Goal: Information Seeking & Learning: Learn about a topic

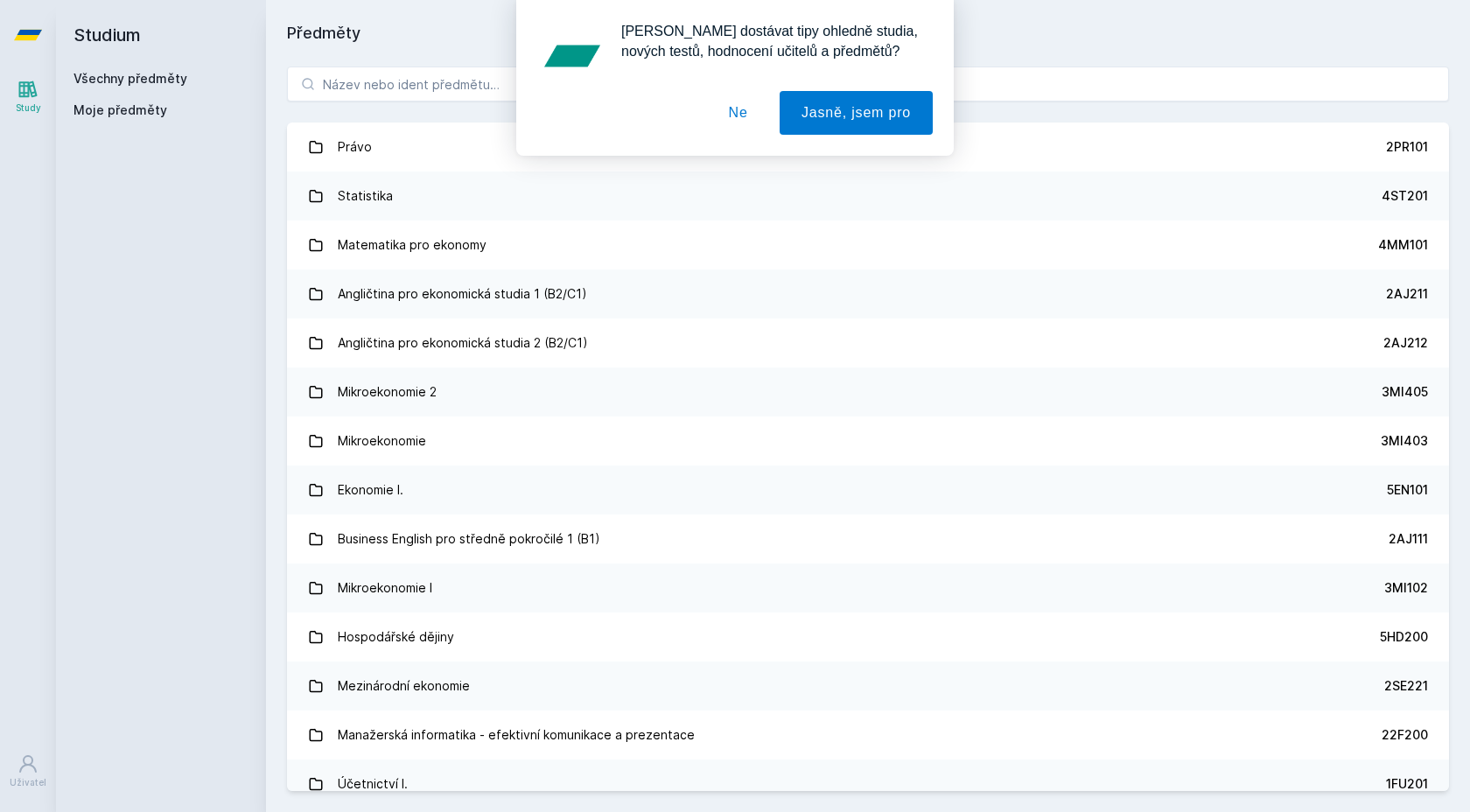
click at [477, 81] on div "[PERSON_NAME] dostávat tipy ohledně studia, nových testů, hodnocení učitelů a p…" at bounding box center [735, 78] width 1470 height 156
click at [835, 120] on button "Jasně, jsem pro" at bounding box center [856, 113] width 153 height 44
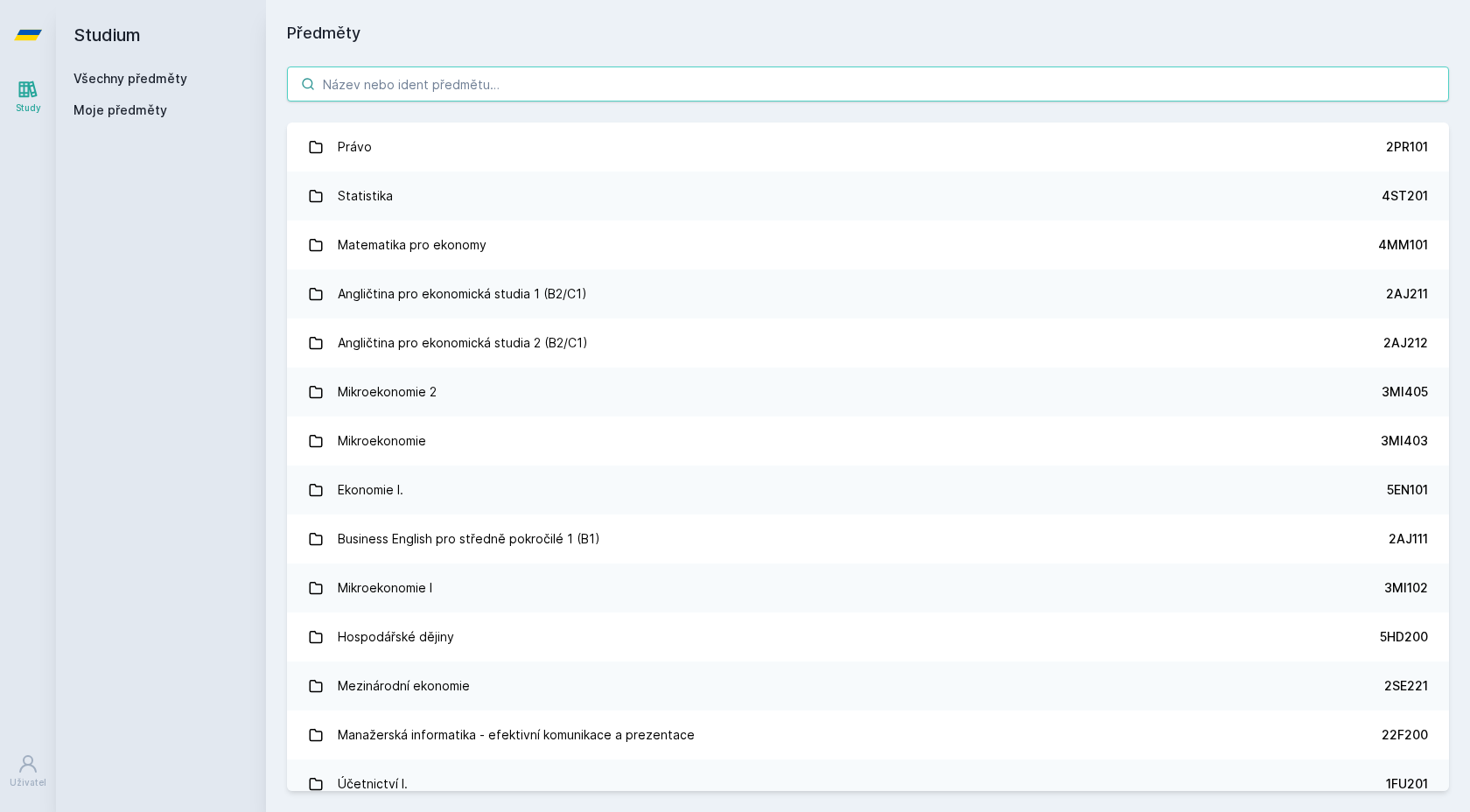
click at [415, 77] on input "search" at bounding box center [868, 84] width 1162 height 35
click at [342, 72] on input "search" at bounding box center [868, 84] width 1162 height 35
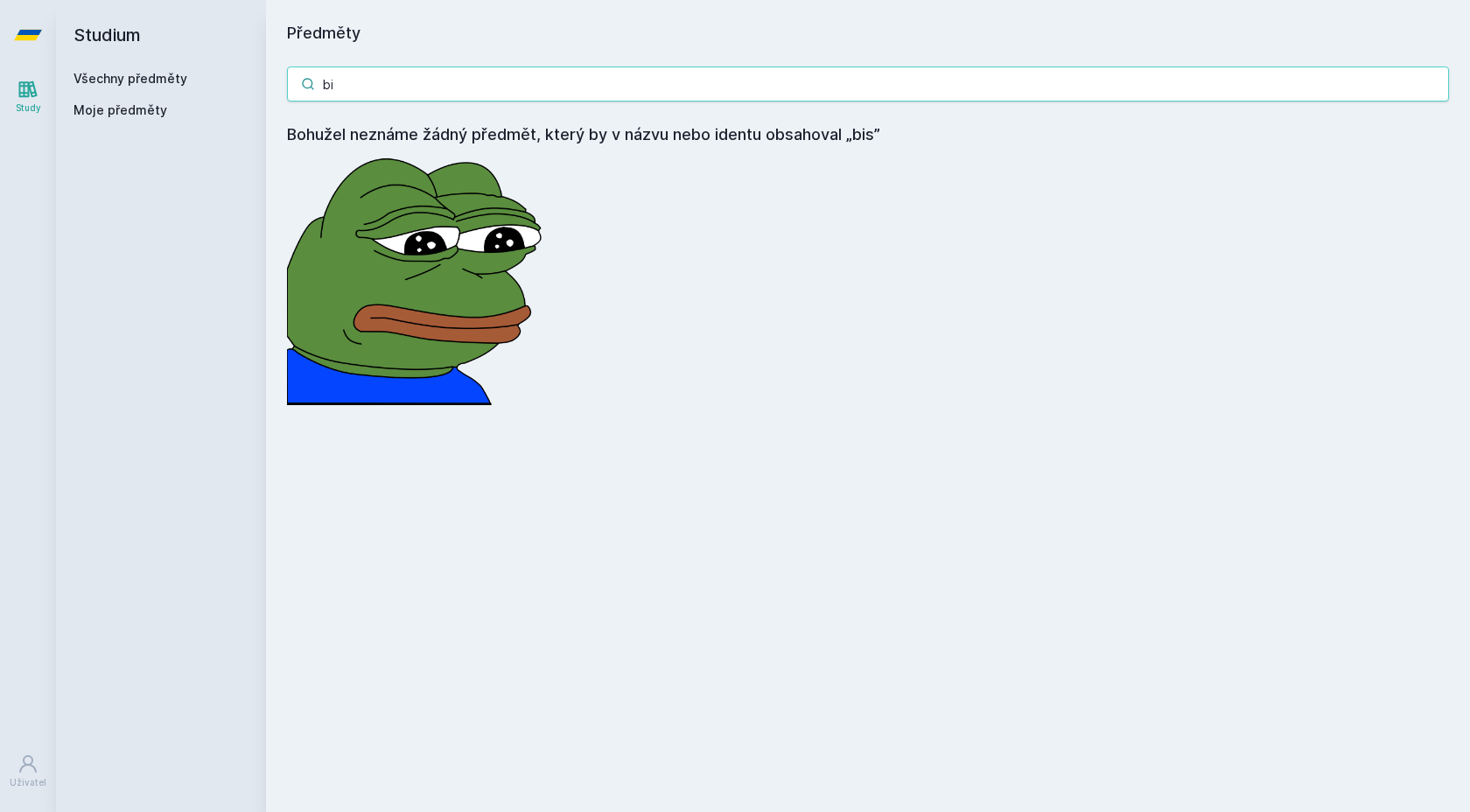
type input "b"
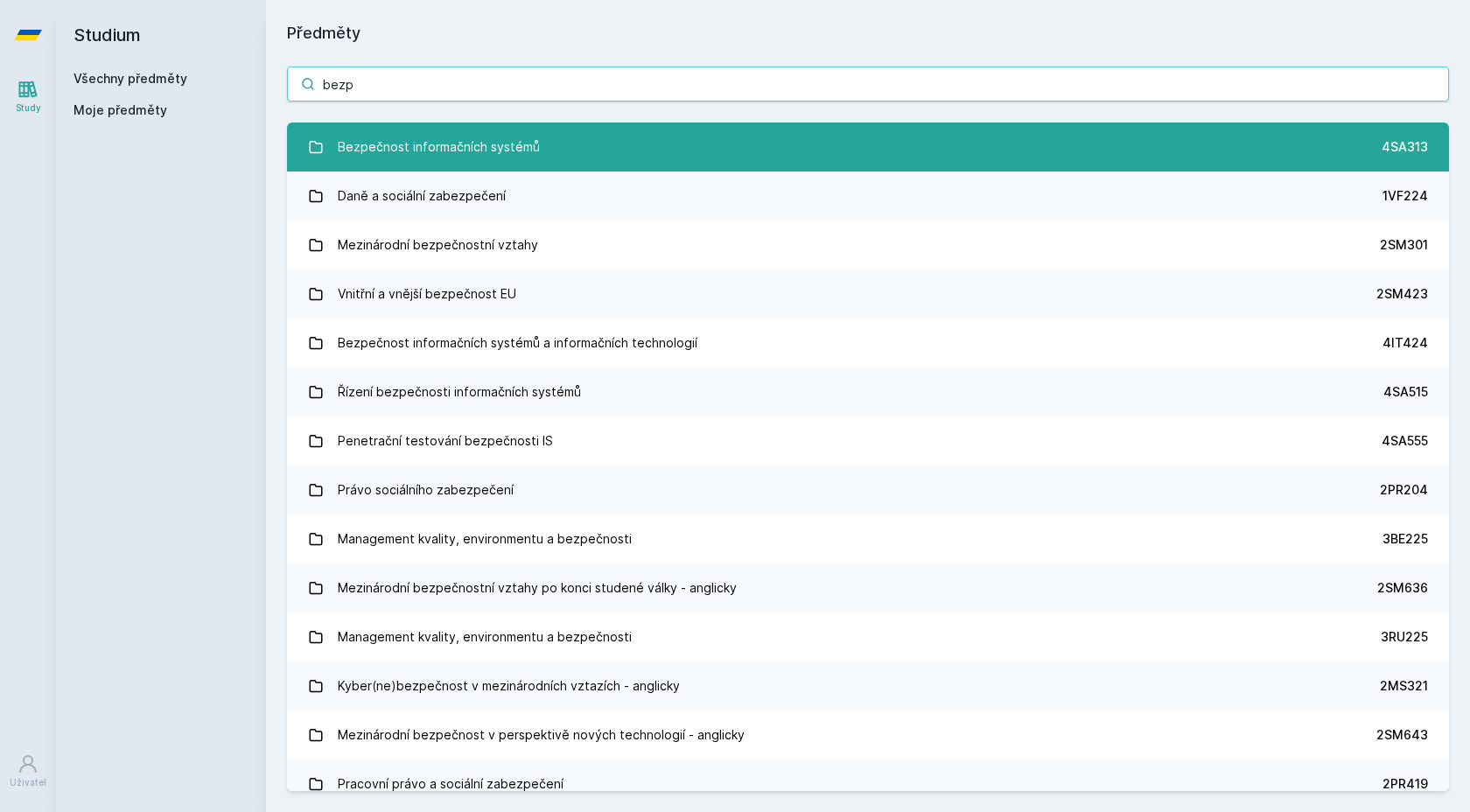
type input "bezp"
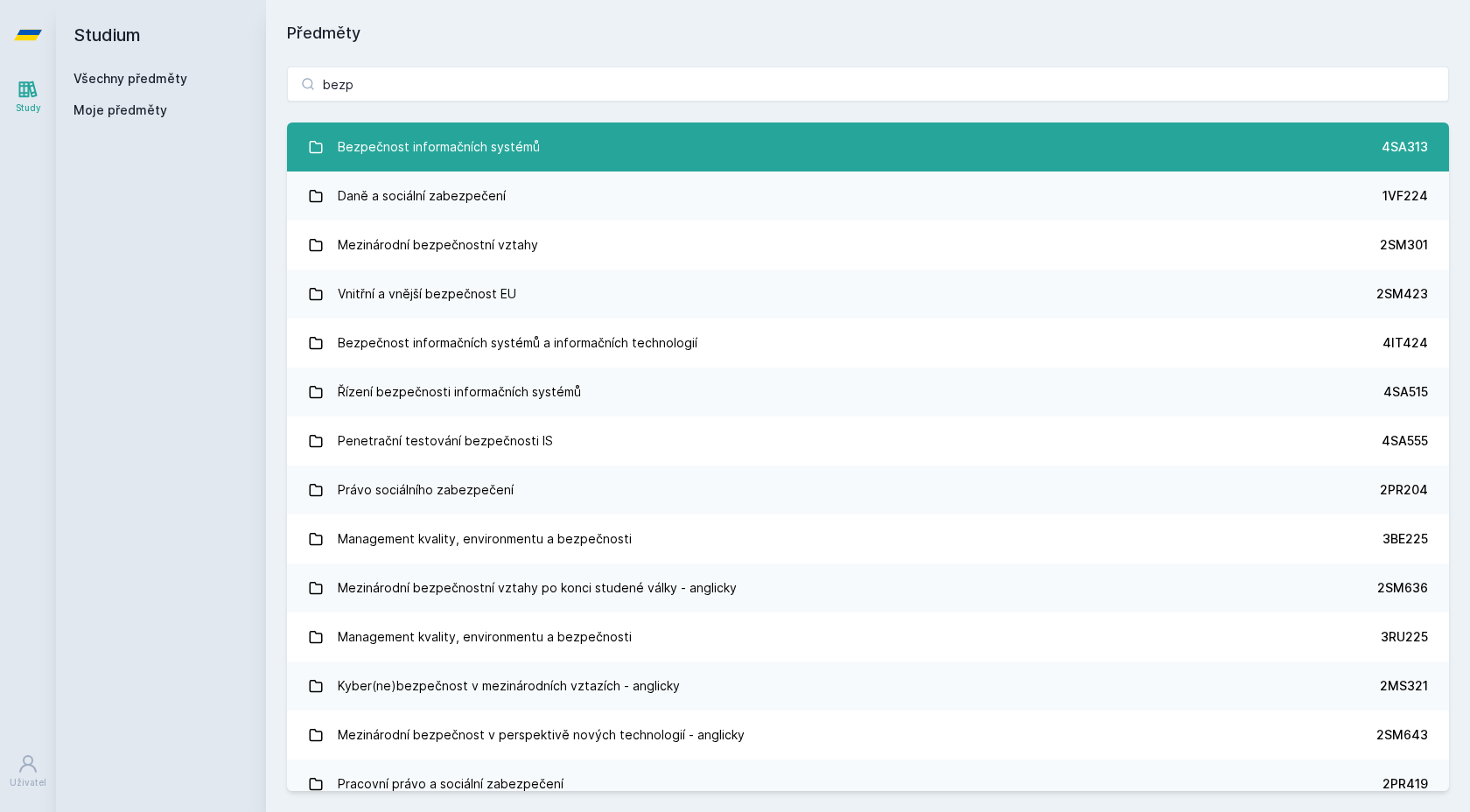
click at [508, 127] on link "Bezpečnost informačních systémů 4SA313" at bounding box center [868, 147] width 1162 height 49
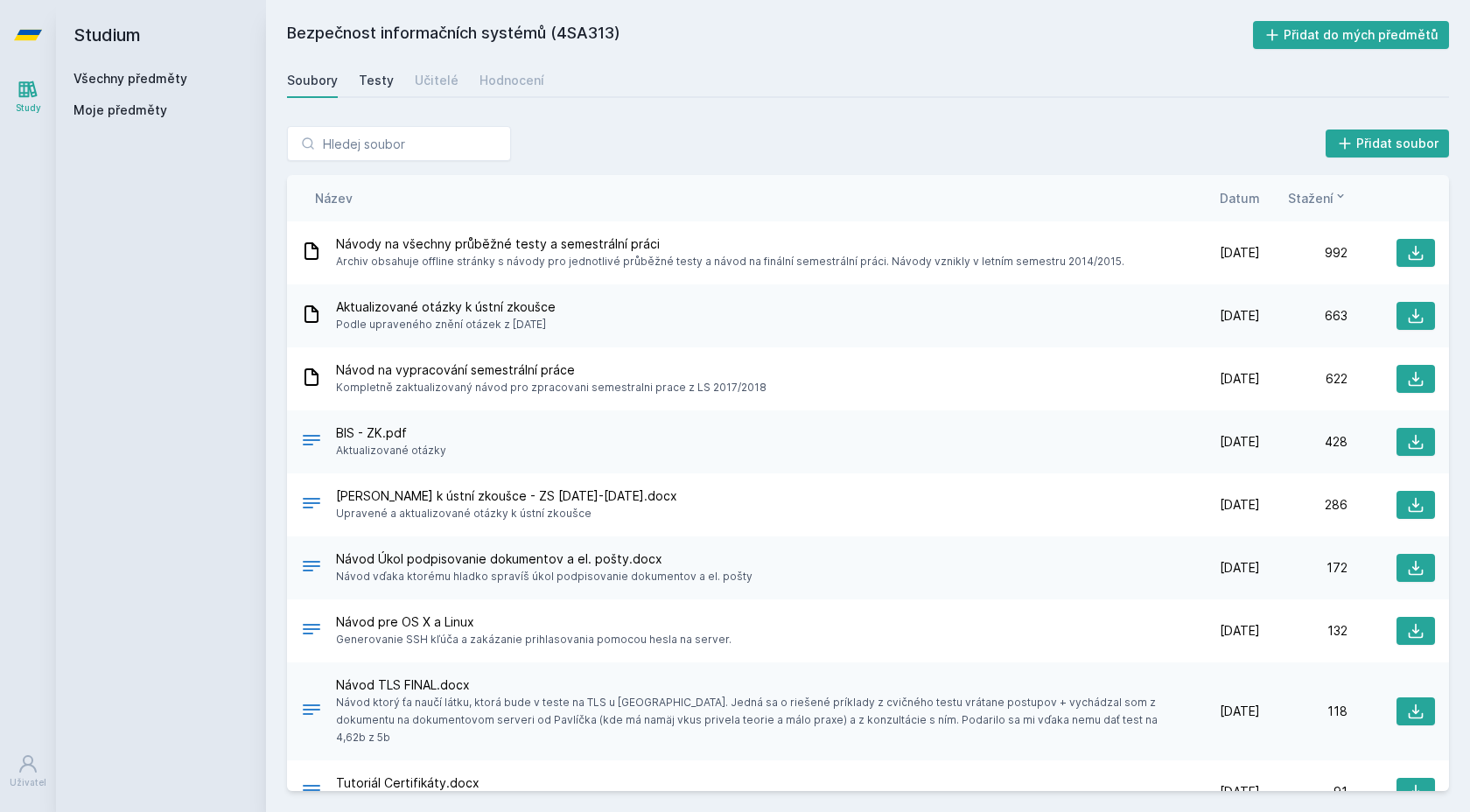
click at [384, 84] on div "Testy" at bounding box center [376, 80] width 35 height 17
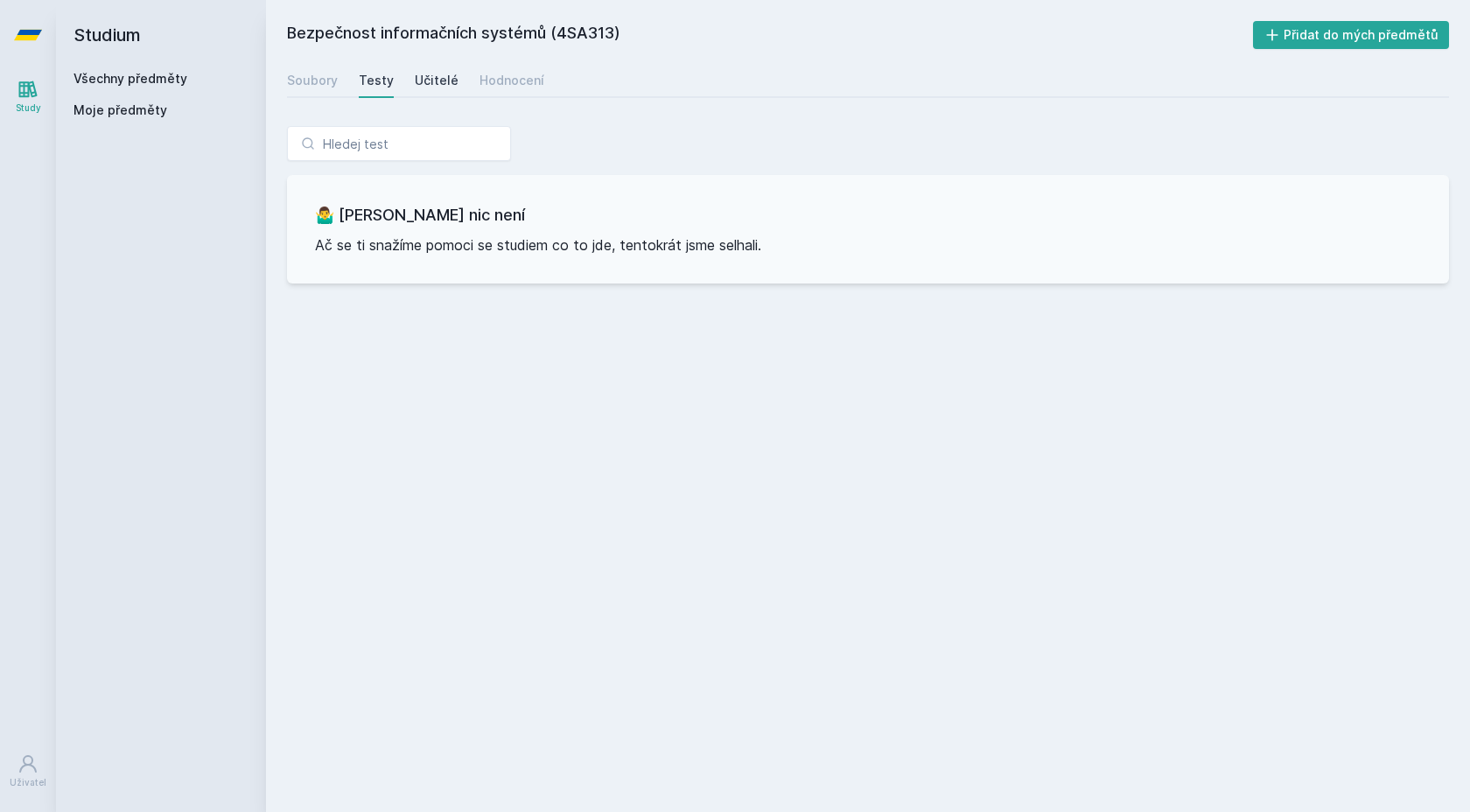
click at [423, 83] on div "Učitelé" at bounding box center [437, 80] width 44 height 17
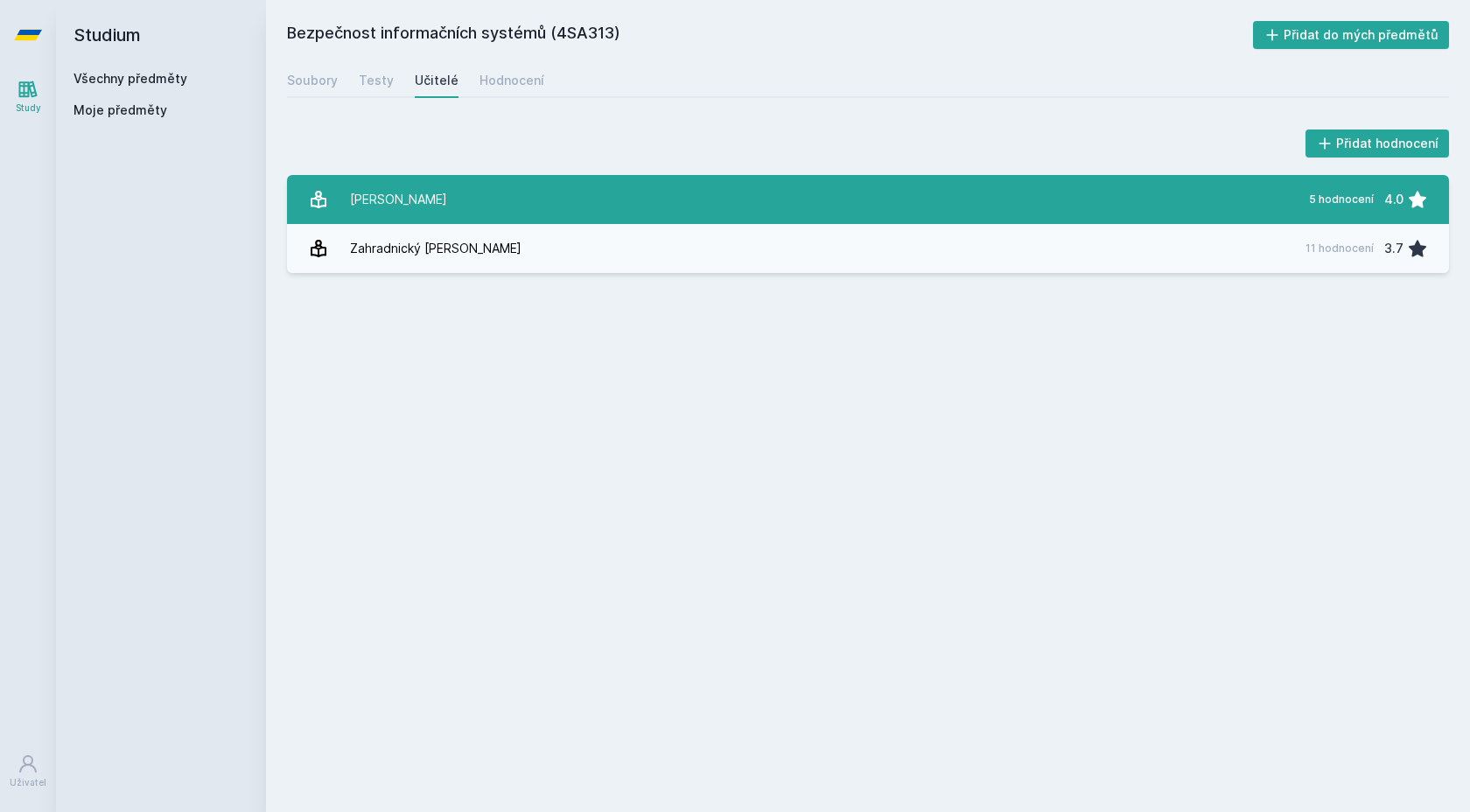
click at [482, 201] on link "[PERSON_NAME] 5 hodnocení 4.0" at bounding box center [868, 199] width 1162 height 49
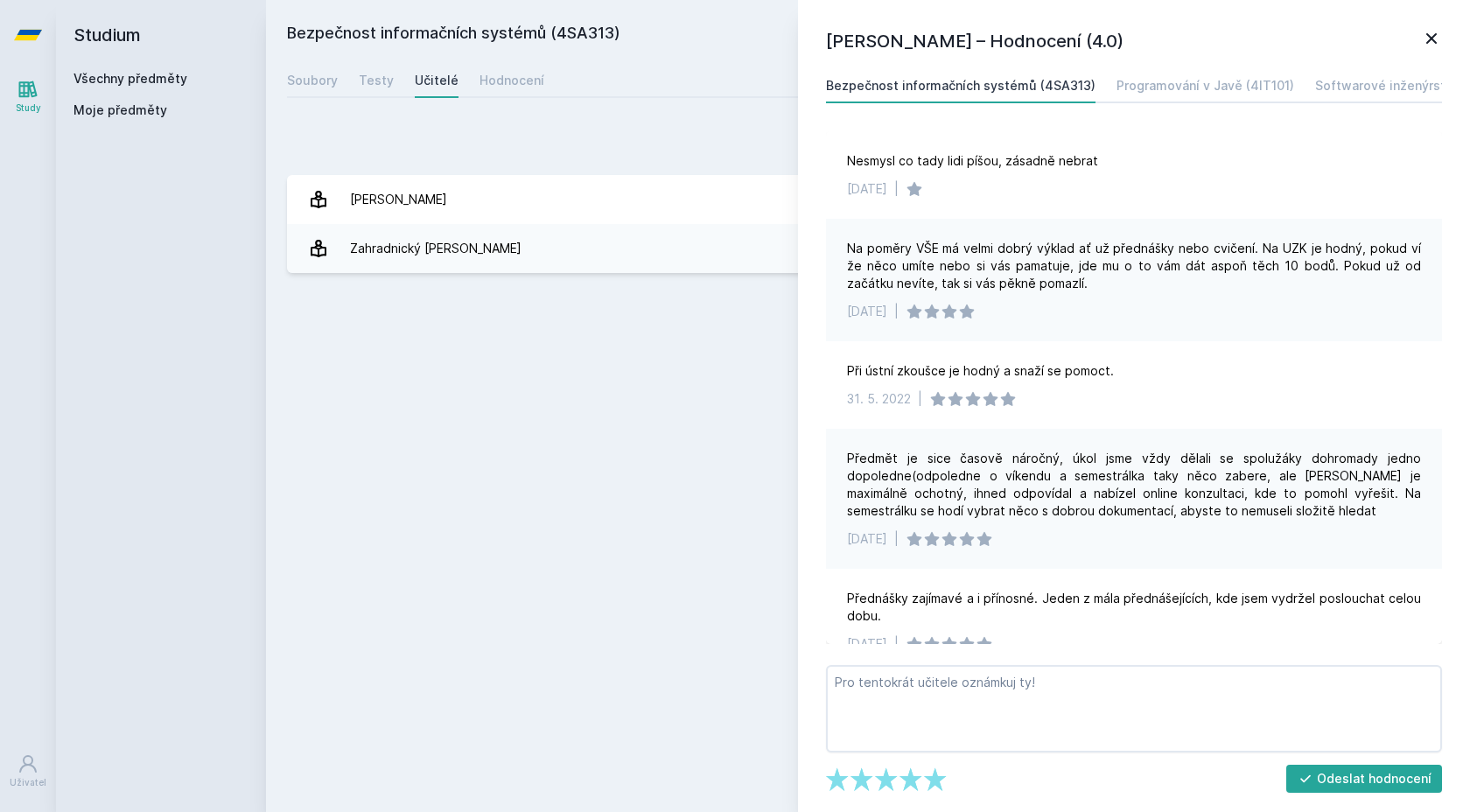
click at [1416, 38] on h1 "[PERSON_NAME] – Hodnocení (4.0)" at bounding box center [1123, 41] width 595 height 27
click at [1438, 36] on icon at bounding box center [1431, 38] width 21 height 21
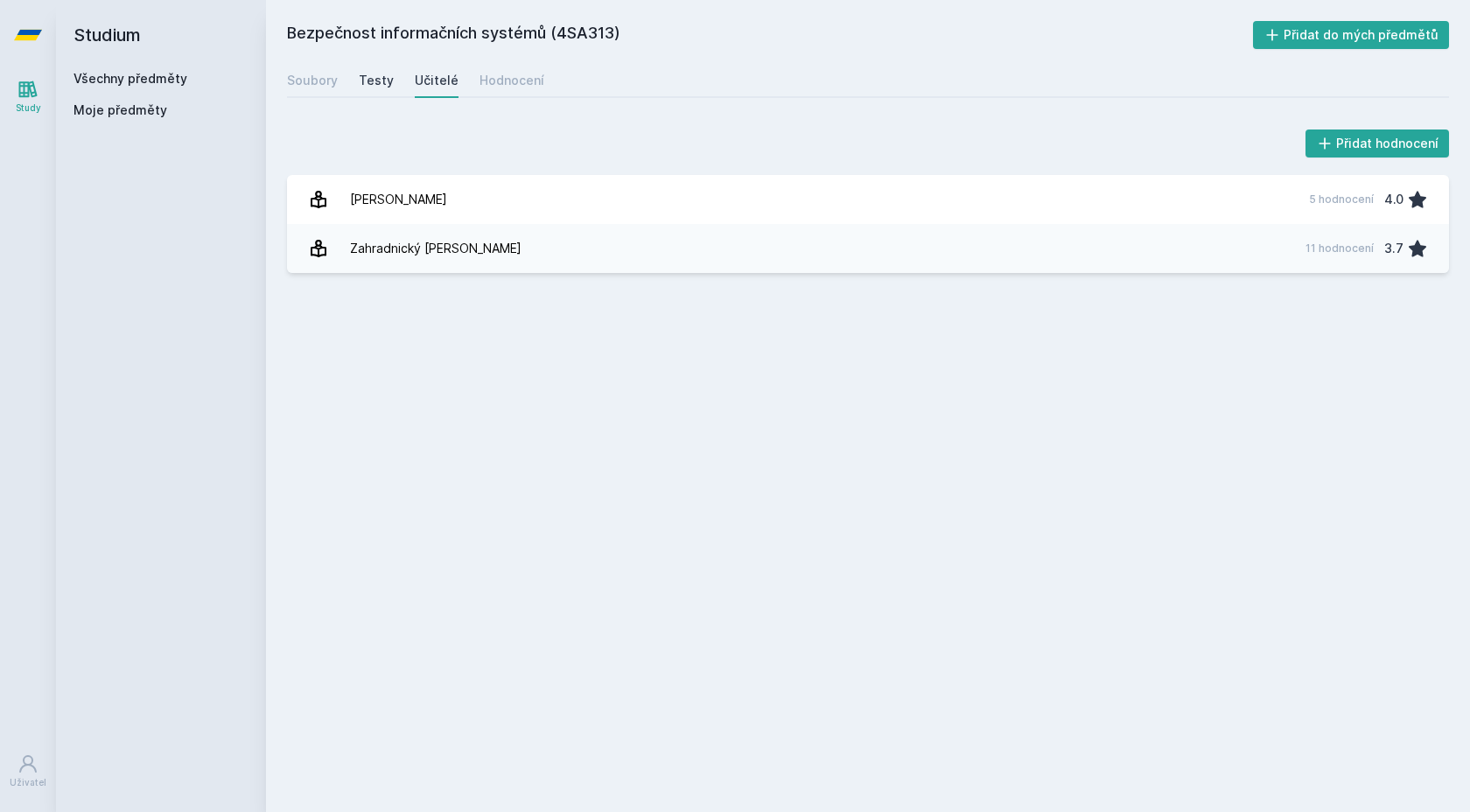
click at [386, 71] on div "Testy" at bounding box center [376, 80] width 35 height 17
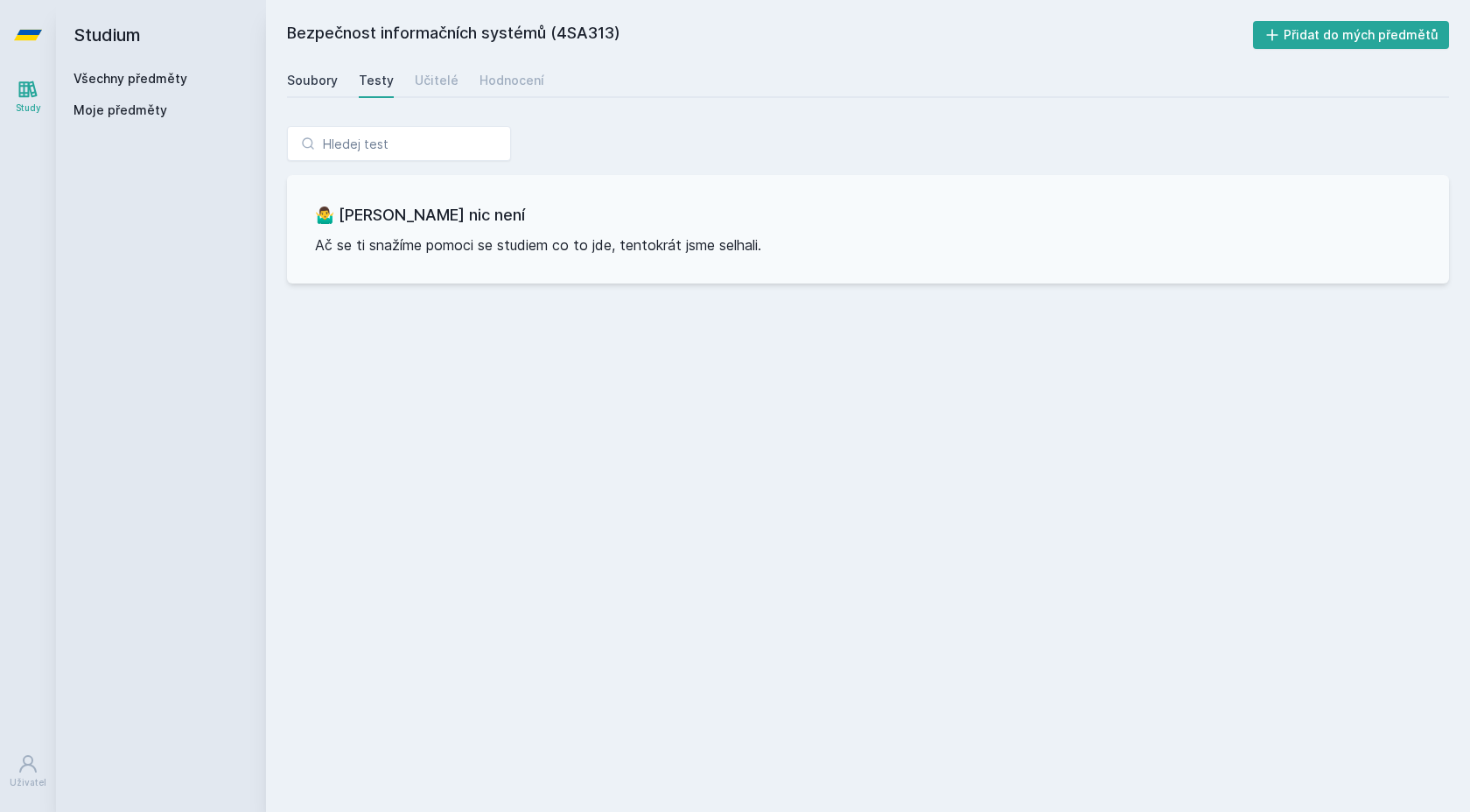
click at [320, 69] on link "Soubory" at bounding box center [312, 81] width 50 height 35
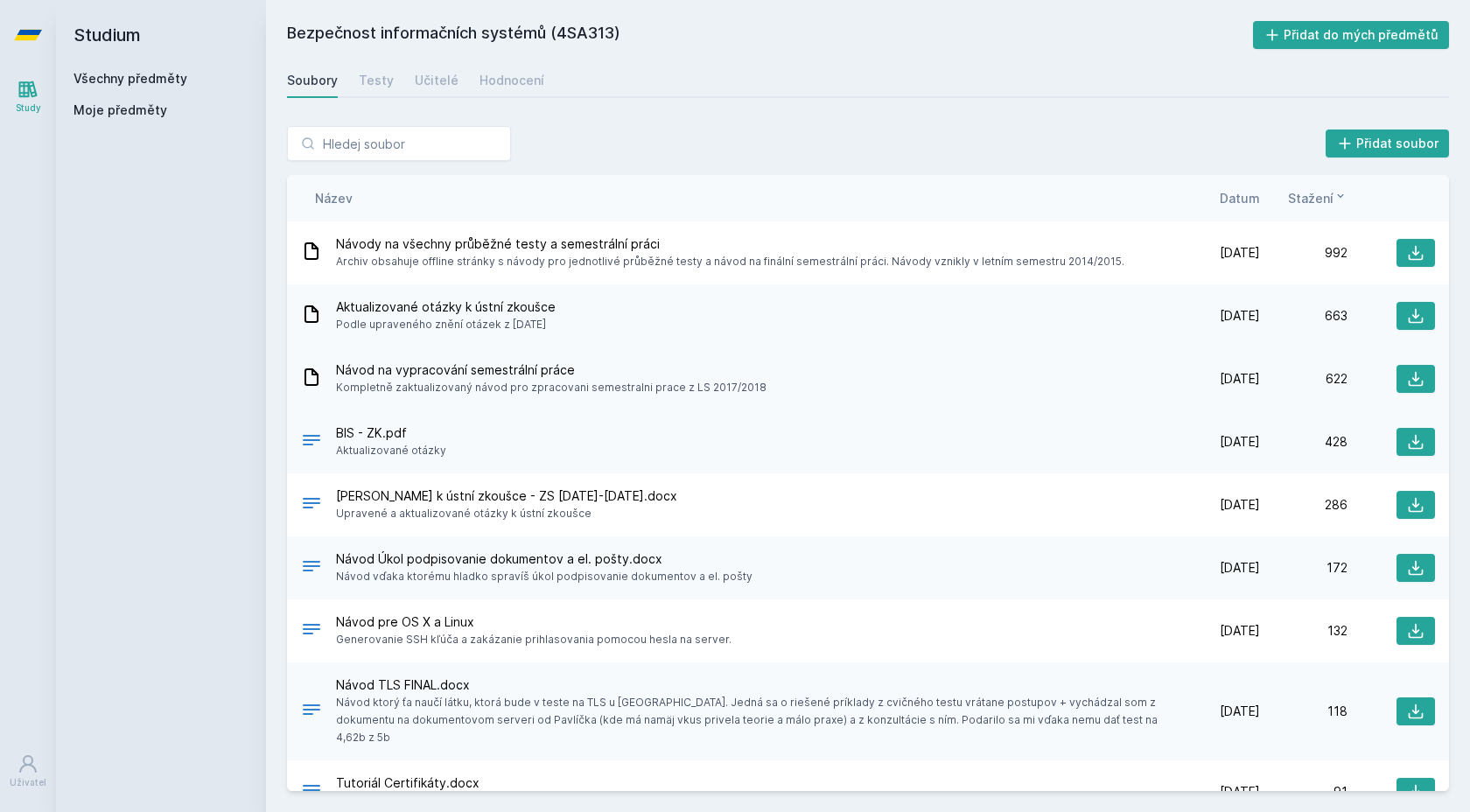
scroll to position [4, 0]
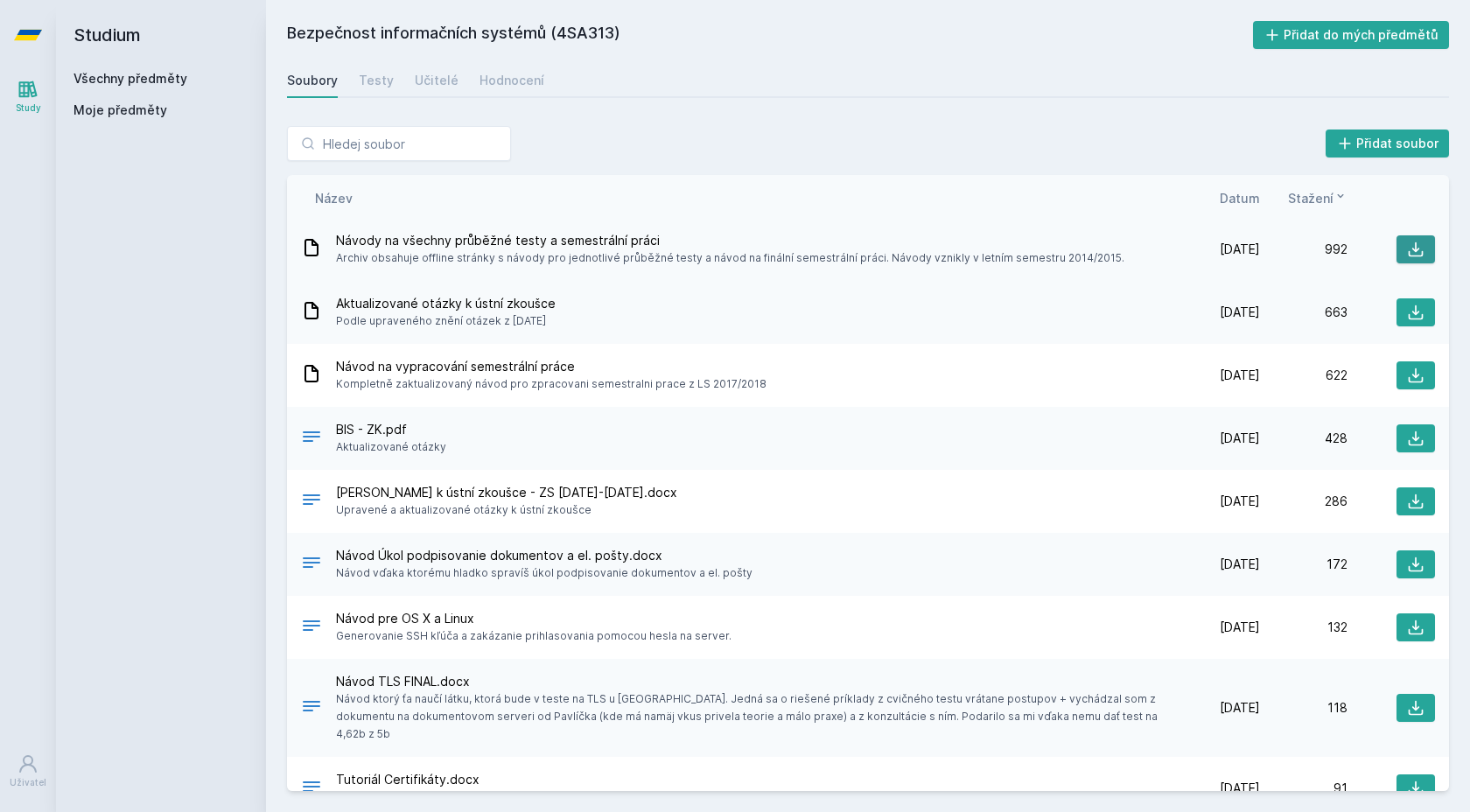
click at [1412, 258] on icon at bounding box center [1415, 249] width 17 height 17
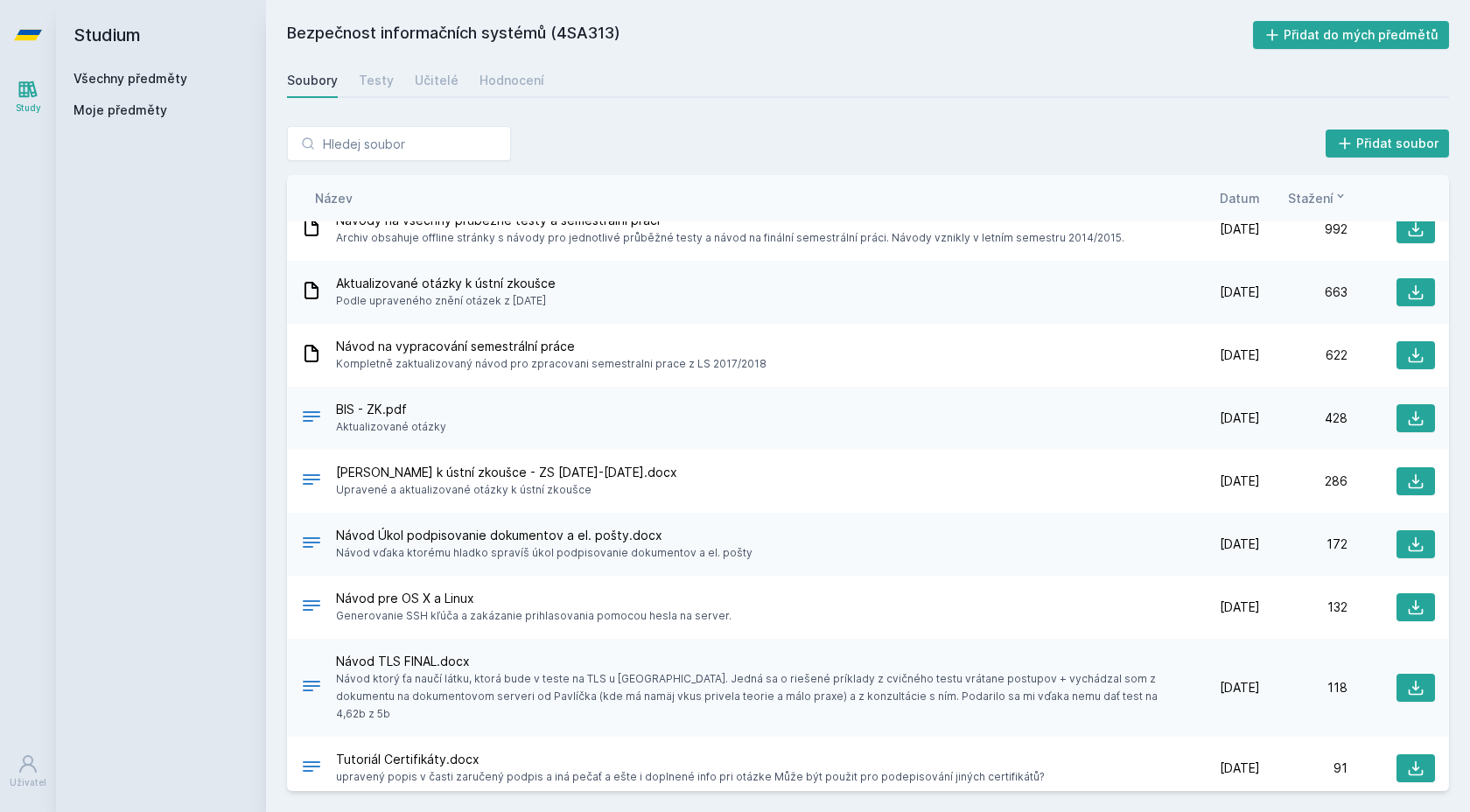
scroll to position [0, 0]
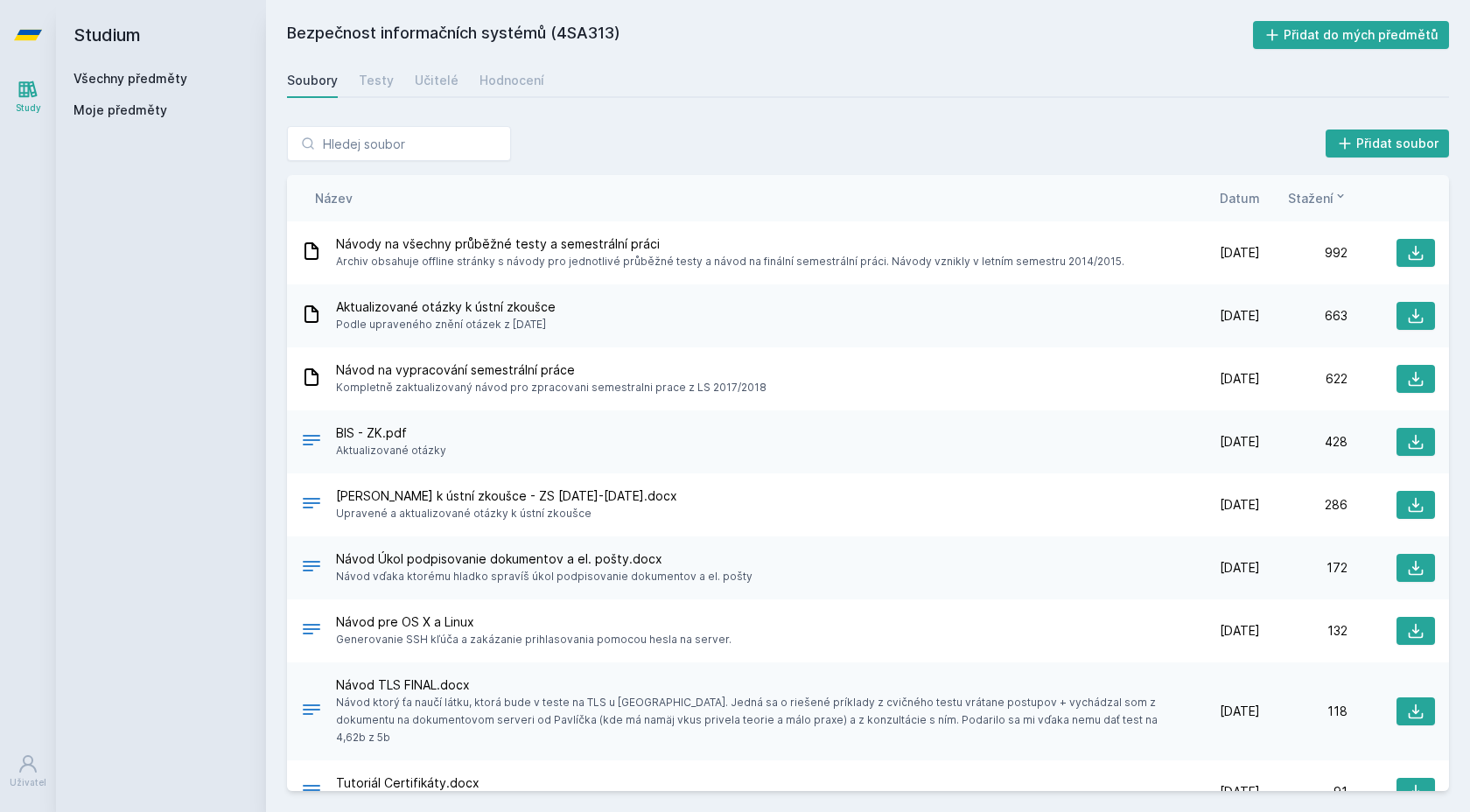
click at [374, 126] on div "Přidat soubor Řazení: Název Datum Stažení Název Datum Stažení Návody na všechny…" at bounding box center [868, 458] width 1204 height 707
click at [368, 141] on input "search" at bounding box center [399, 143] width 224 height 35
click at [125, 22] on h2 "Studium" at bounding box center [160, 35] width 175 height 70
click at [126, 29] on h2 "Studium" at bounding box center [160, 35] width 175 height 70
click at [116, 71] on link "Všechny předměty" at bounding box center [130, 78] width 114 height 15
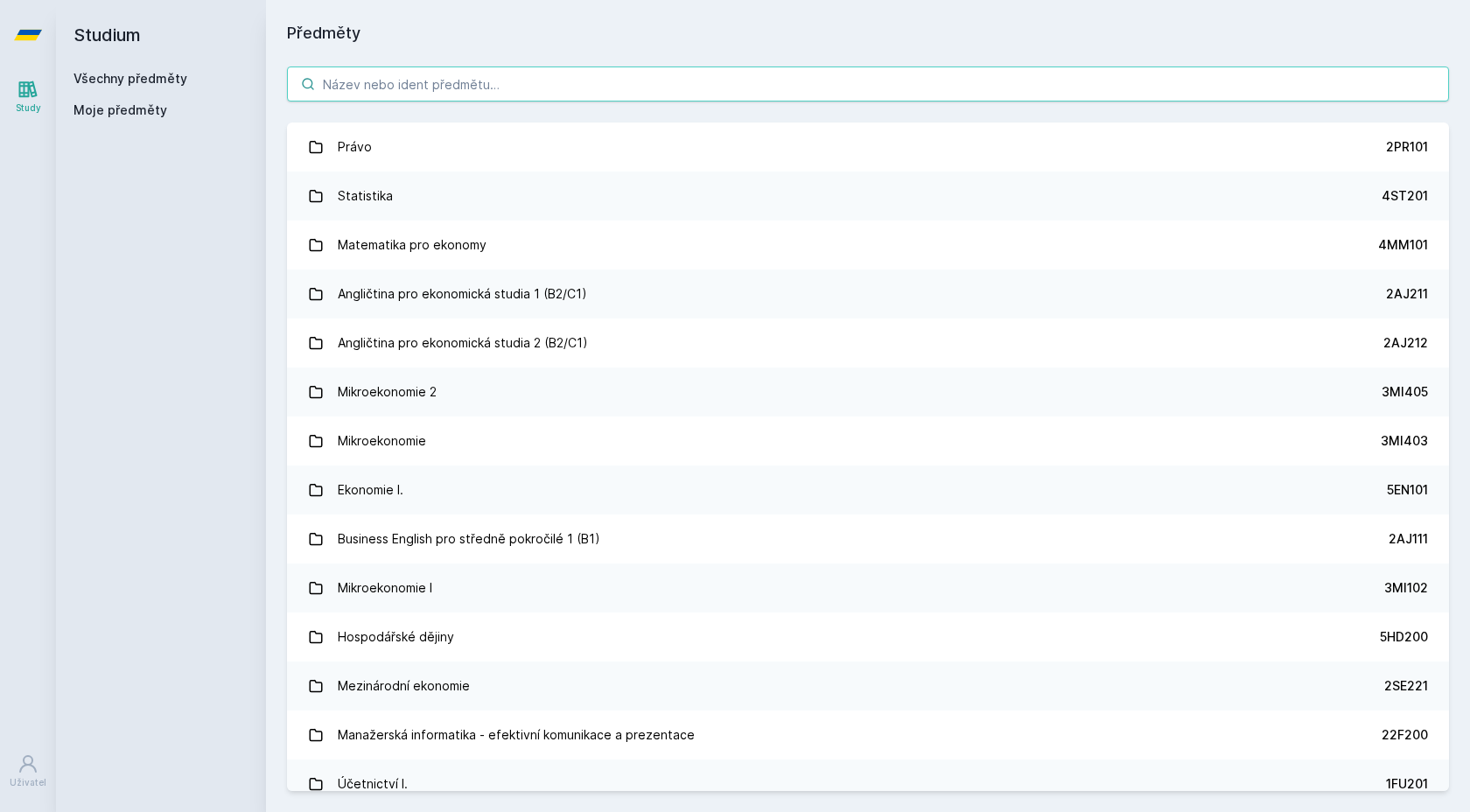
click at [370, 82] on input "search" at bounding box center [868, 84] width 1162 height 35
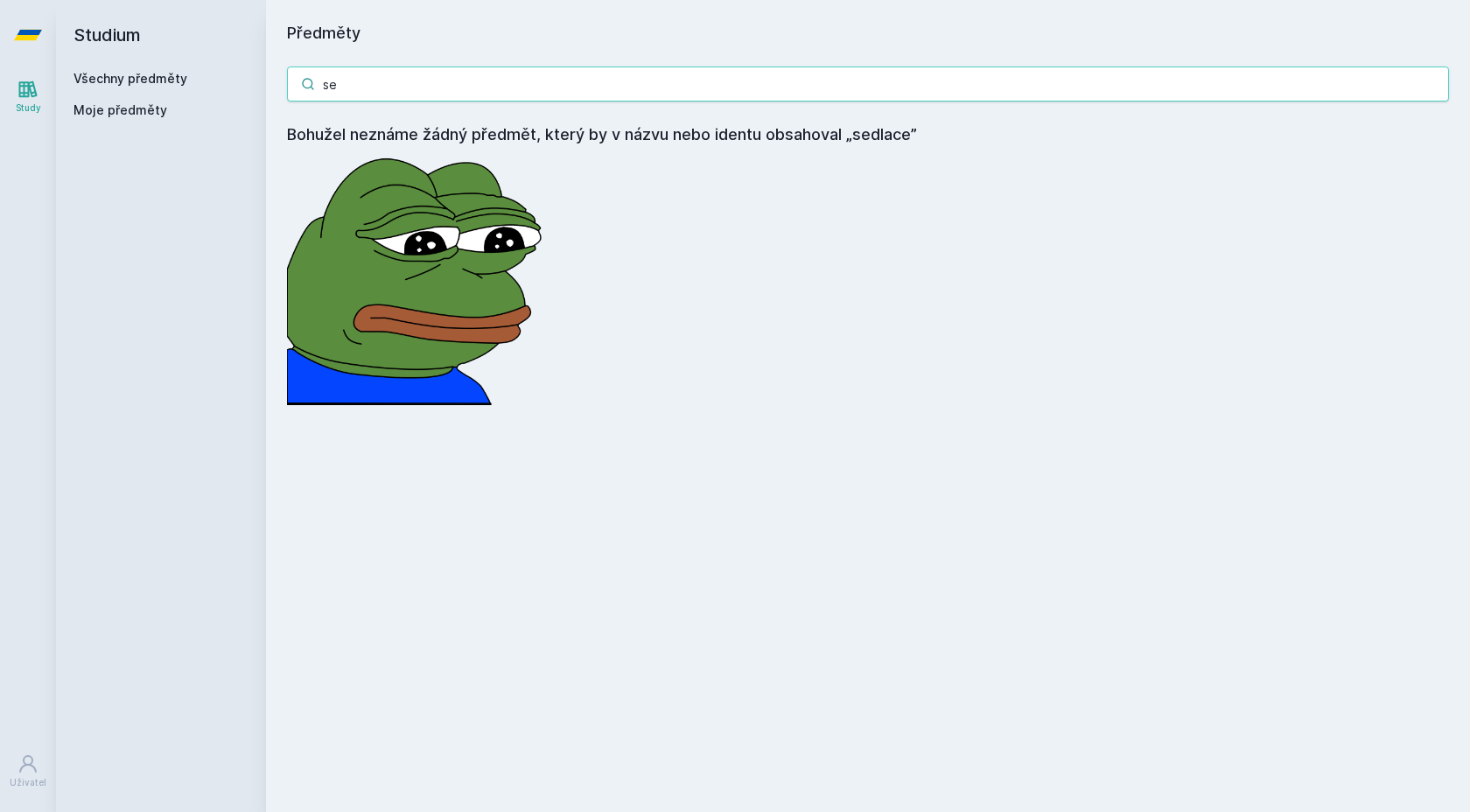
type input "s"
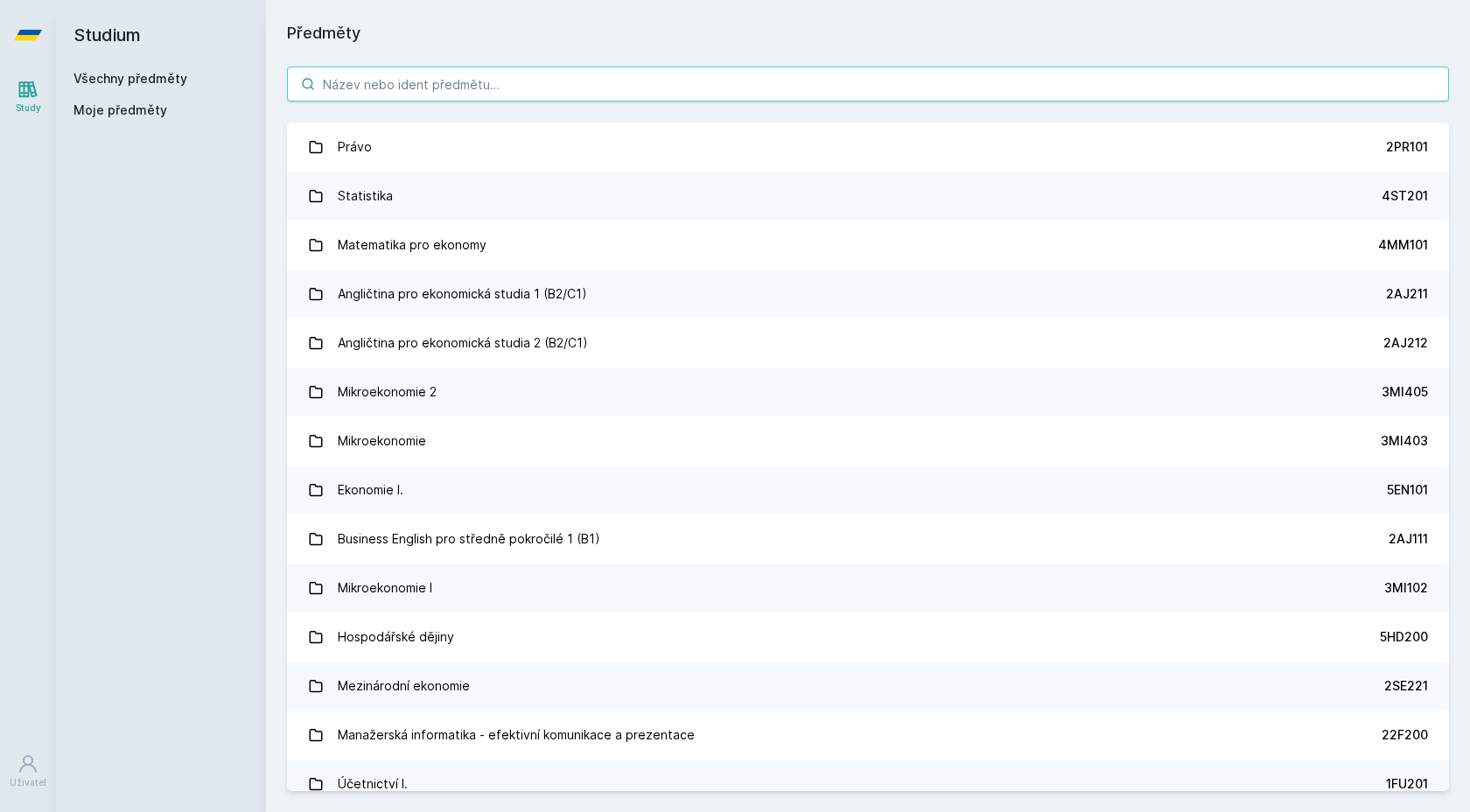
click at [654, 77] on input "search" at bounding box center [868, 84] width 1162 height 35
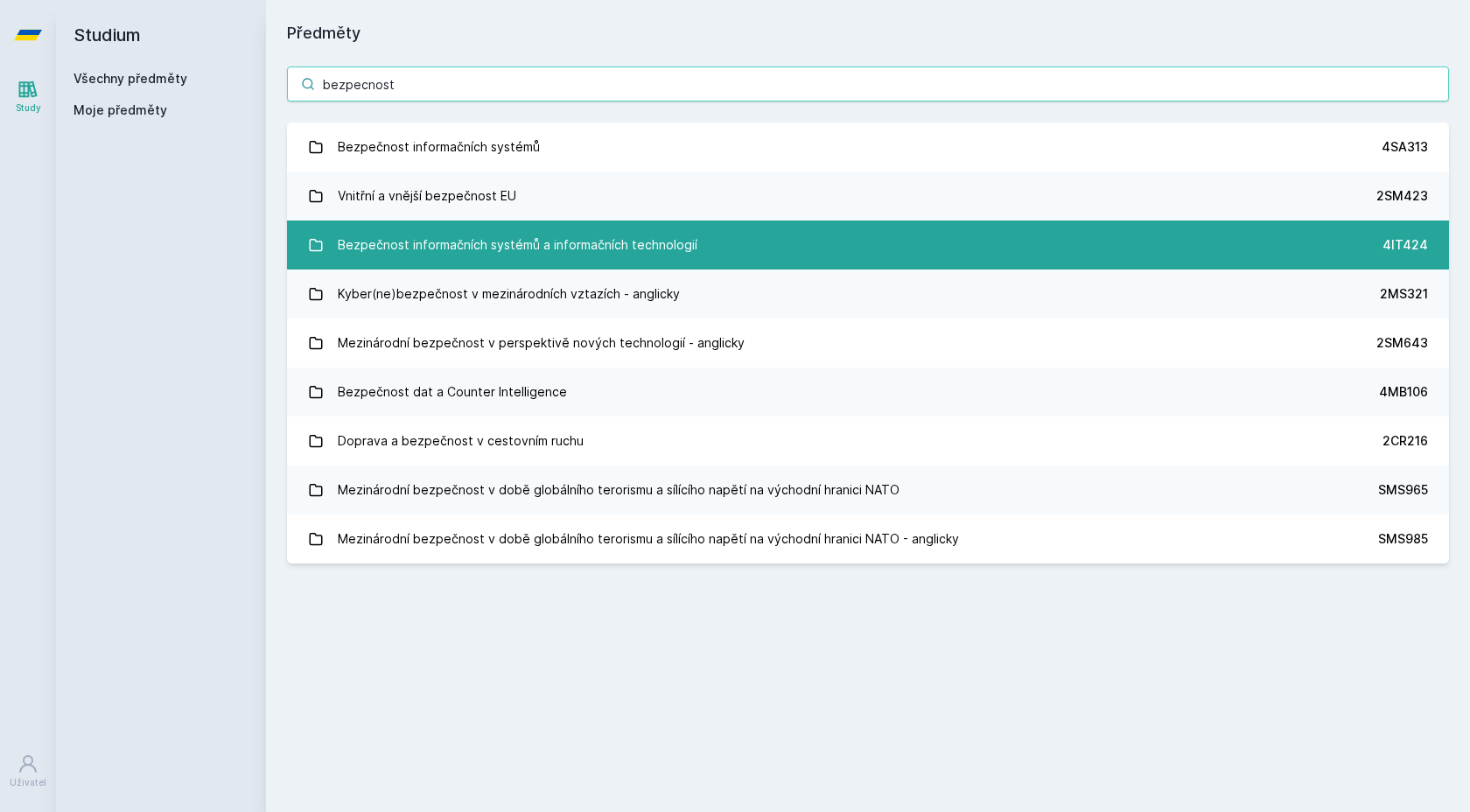
type input "bezpecnost"
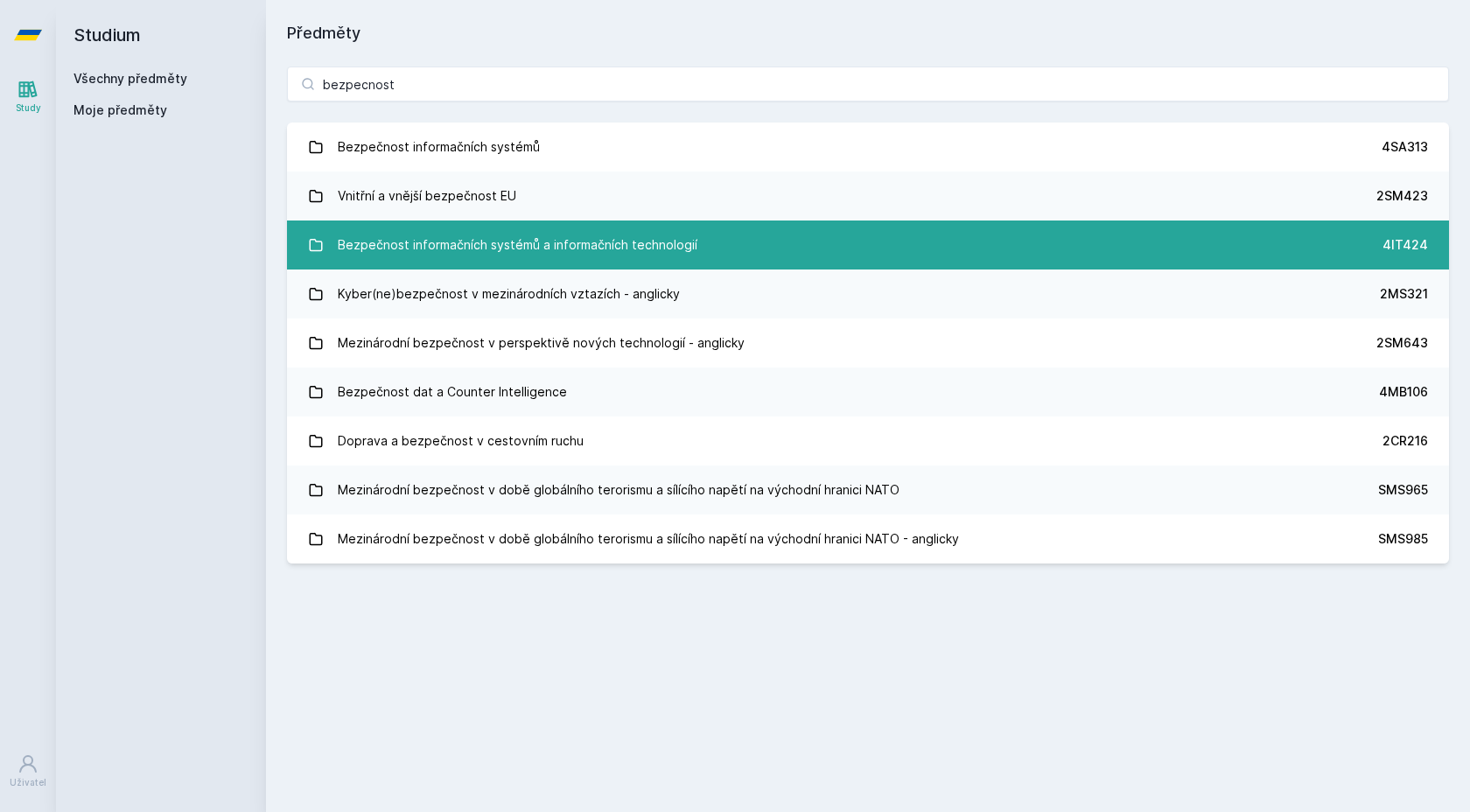
click at [698, 265] on link "Bezpečnost informačních systémů a informačních technologií 4IT424" at bounding box center [868, 245] width 1162 height 49
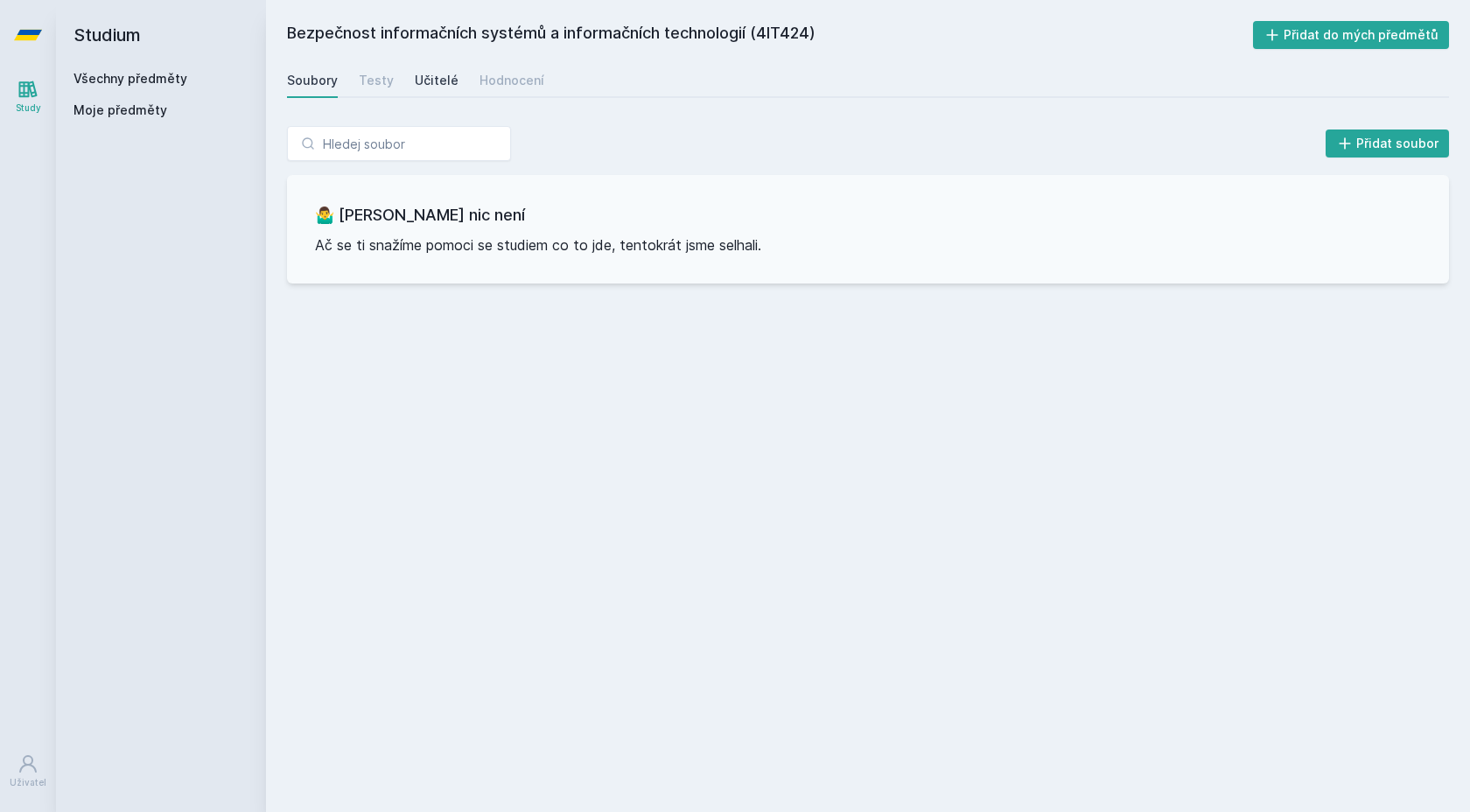
click at [426, 90] on link "Učitelé" at bounding box center [437, 81] width 44 height 35
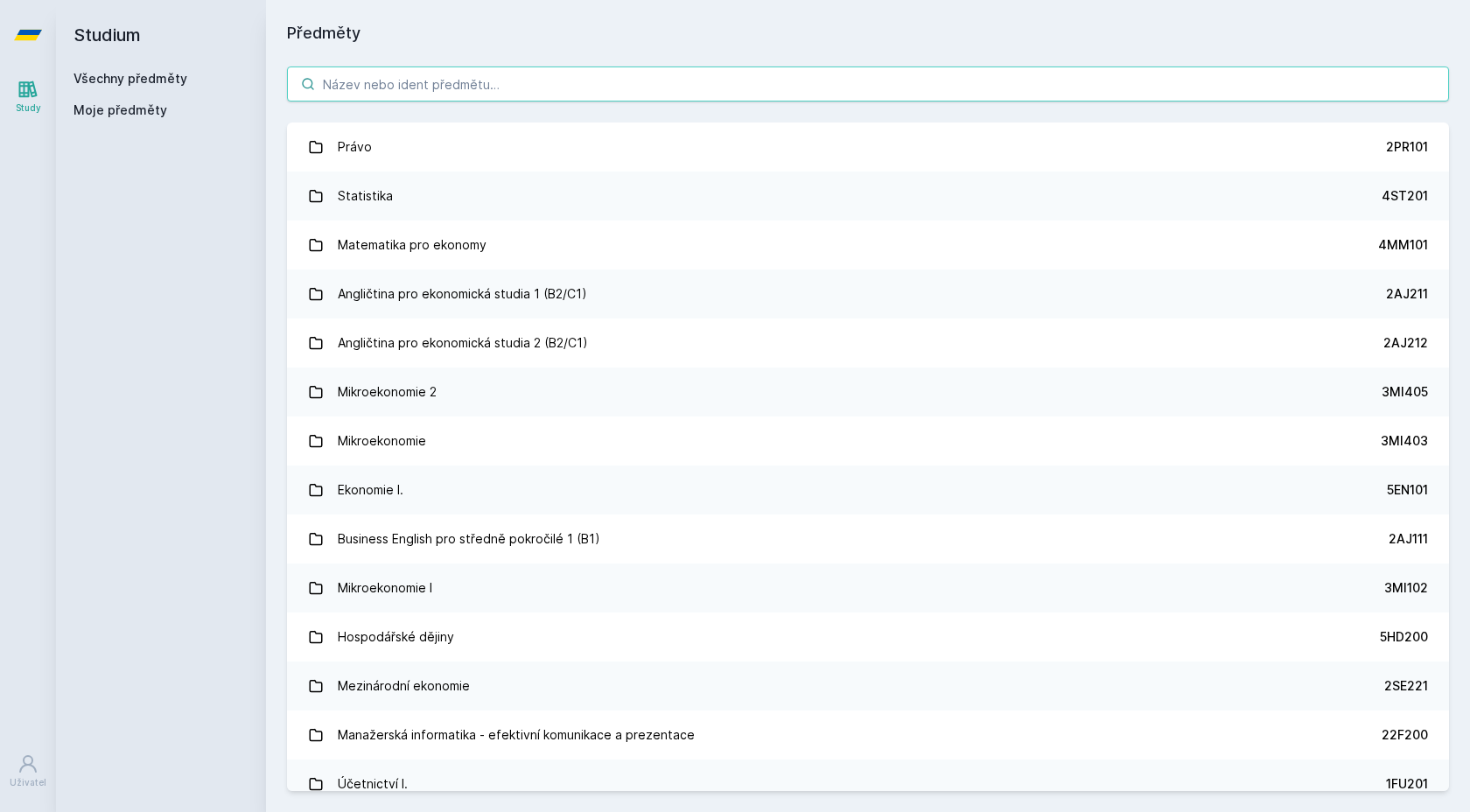
click at [419, 84] on input "search" at bounding box center [868, 84] width 1162 height 35
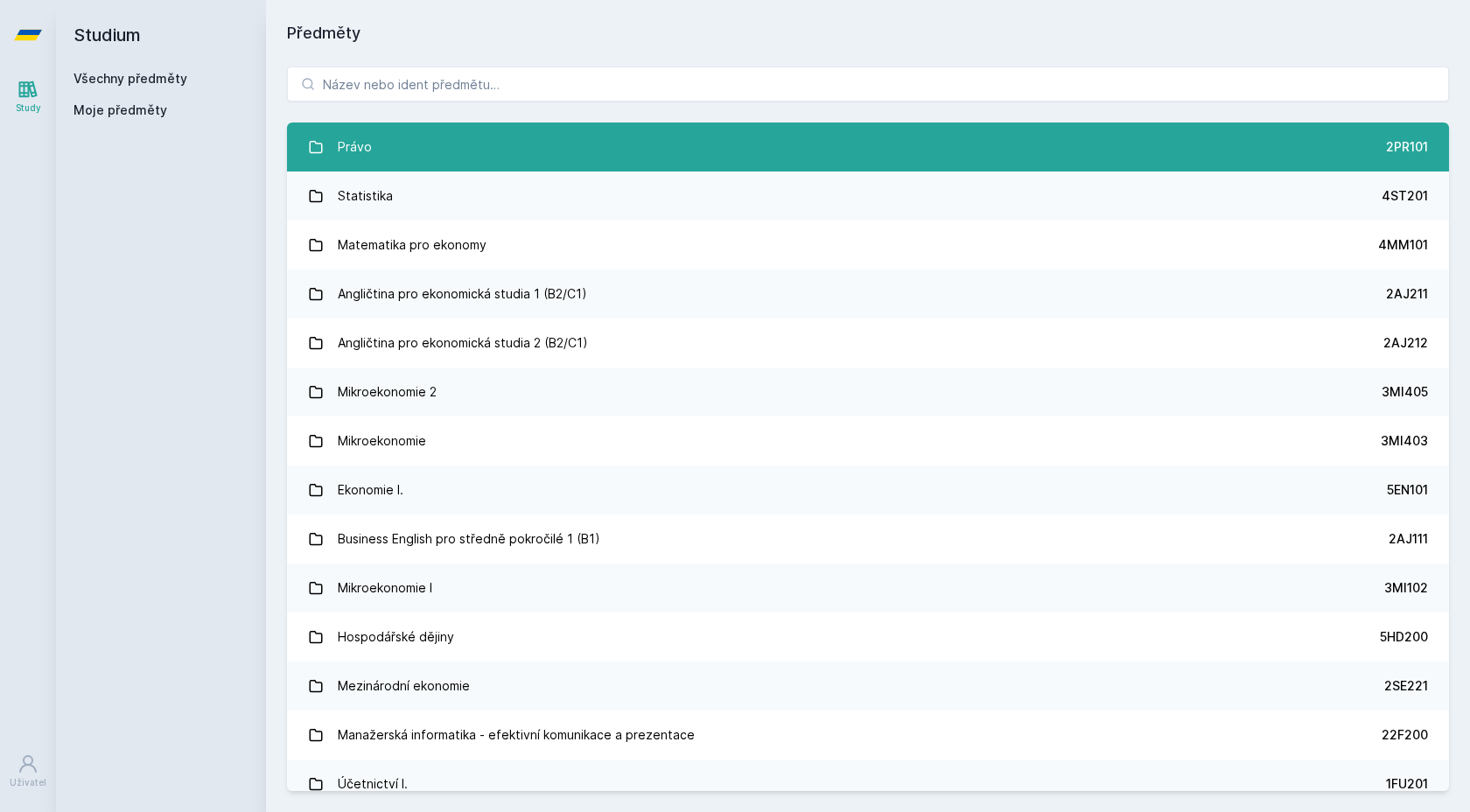
click at [799, 139] on link "Právo 2PR101" at bounding box center [868, 147] width 1162 height 49
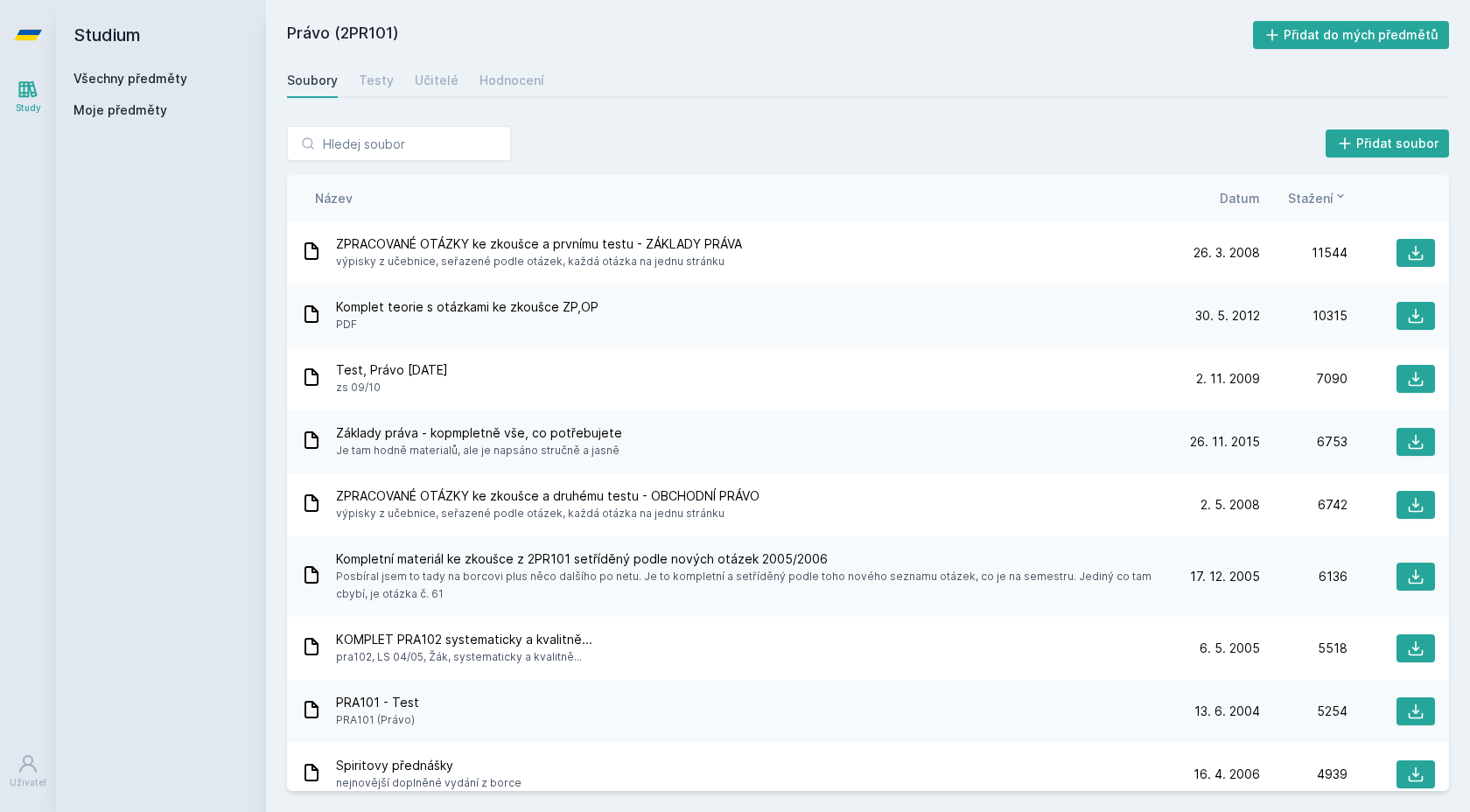
click at [128, 36] on h2 "Studium" at bounding box center [160, 35] width 175 height 70
click at [344, 21] on h2 "Právo (2PR101)" at bounding box center [770, 35] width 966 height 28
click at [112, 70] on div "Všechny předměty" at bounding box center [160, 78] width 175 height 17
click at [112, 74] on link "Všechny předměty" at bounding box center [130, 78] width 114 height 15
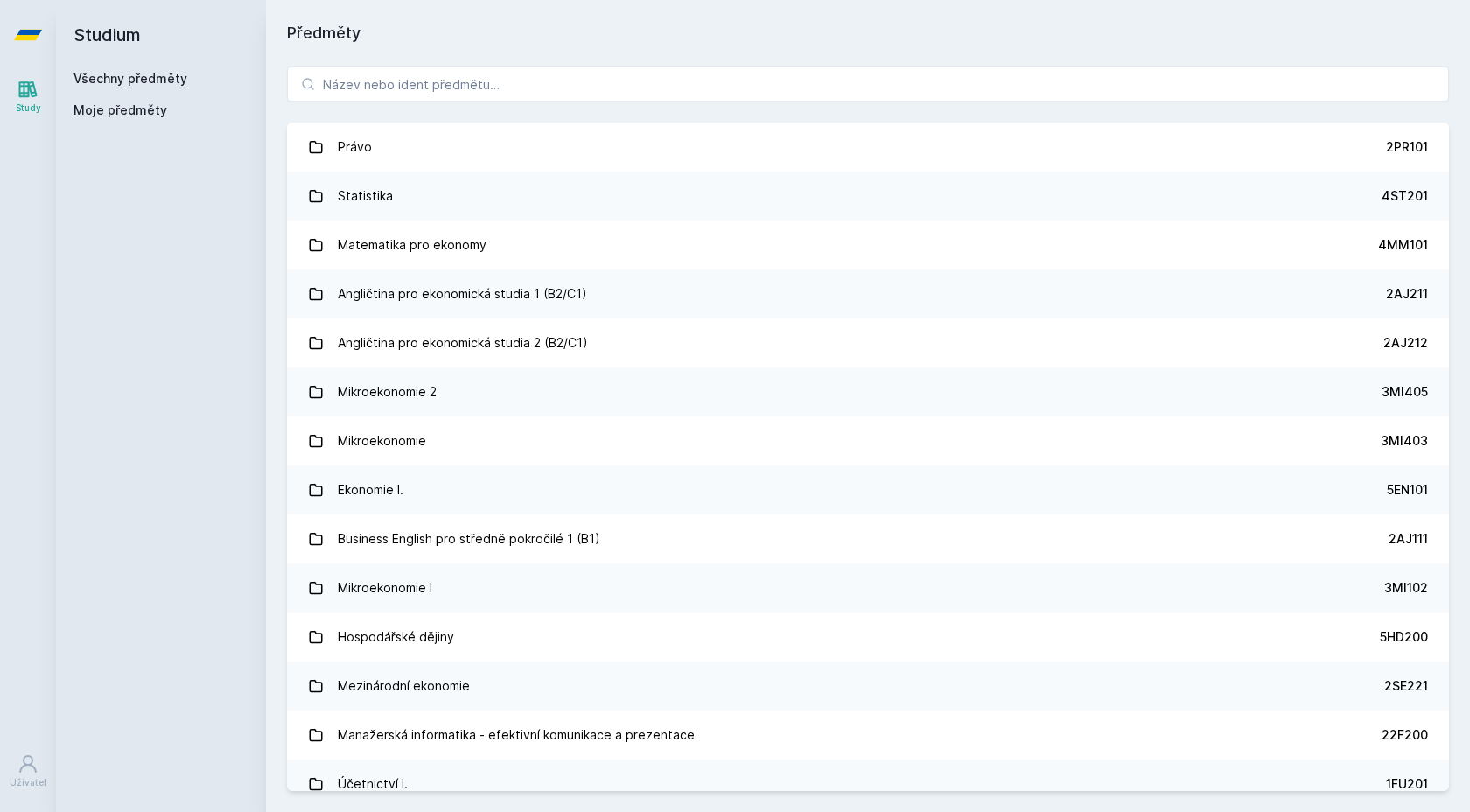
click at [120, 115] on span "Moje předměty" at bounding box center [120, 110] width 93 height 17
click at [121, 106] on span "Moje předměty" at bounding box center [120, 110] width 93 height 17
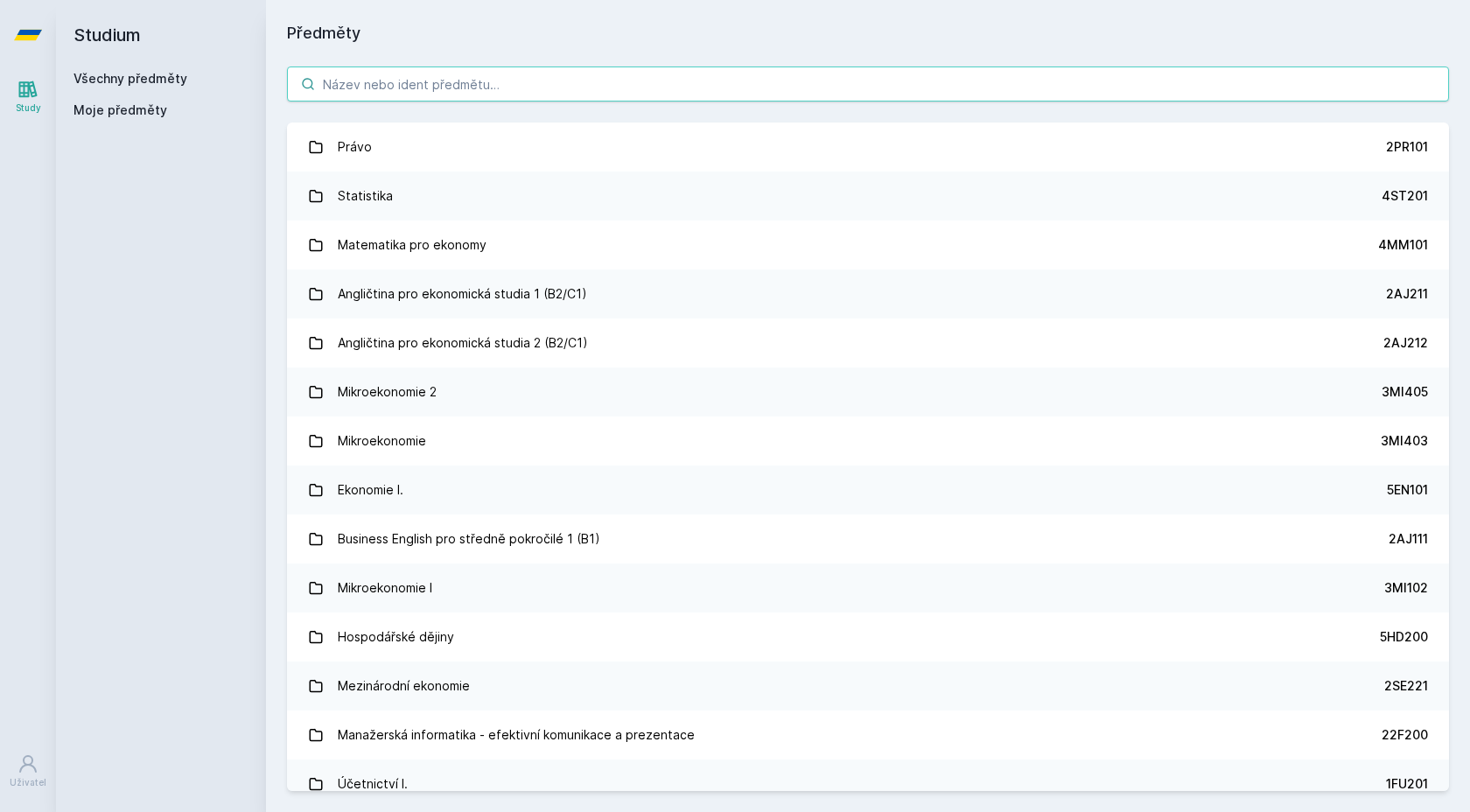
click at [347, 76] on input "search" at bounding box center [868, 84] width 1162 height 35
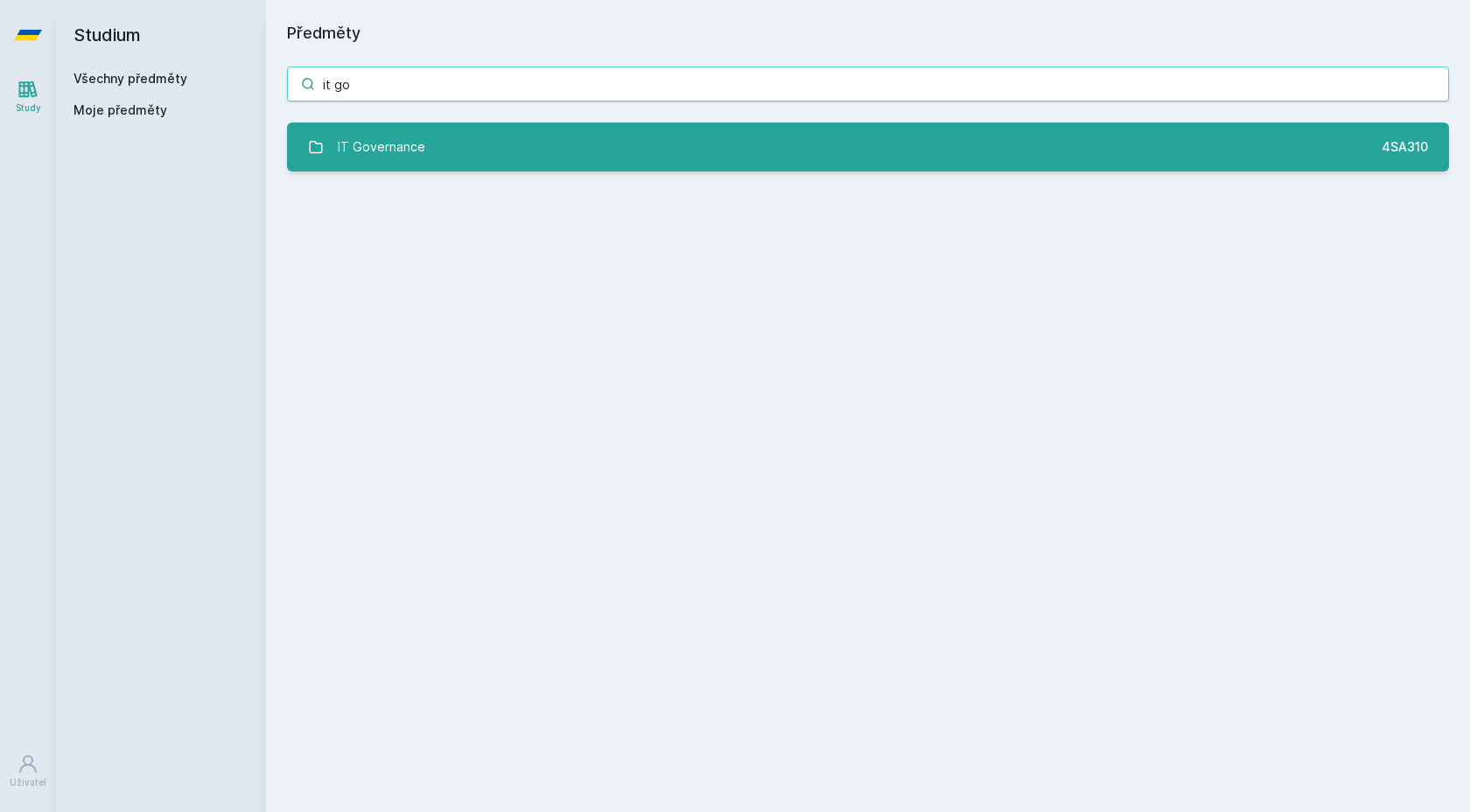
type input "it go"
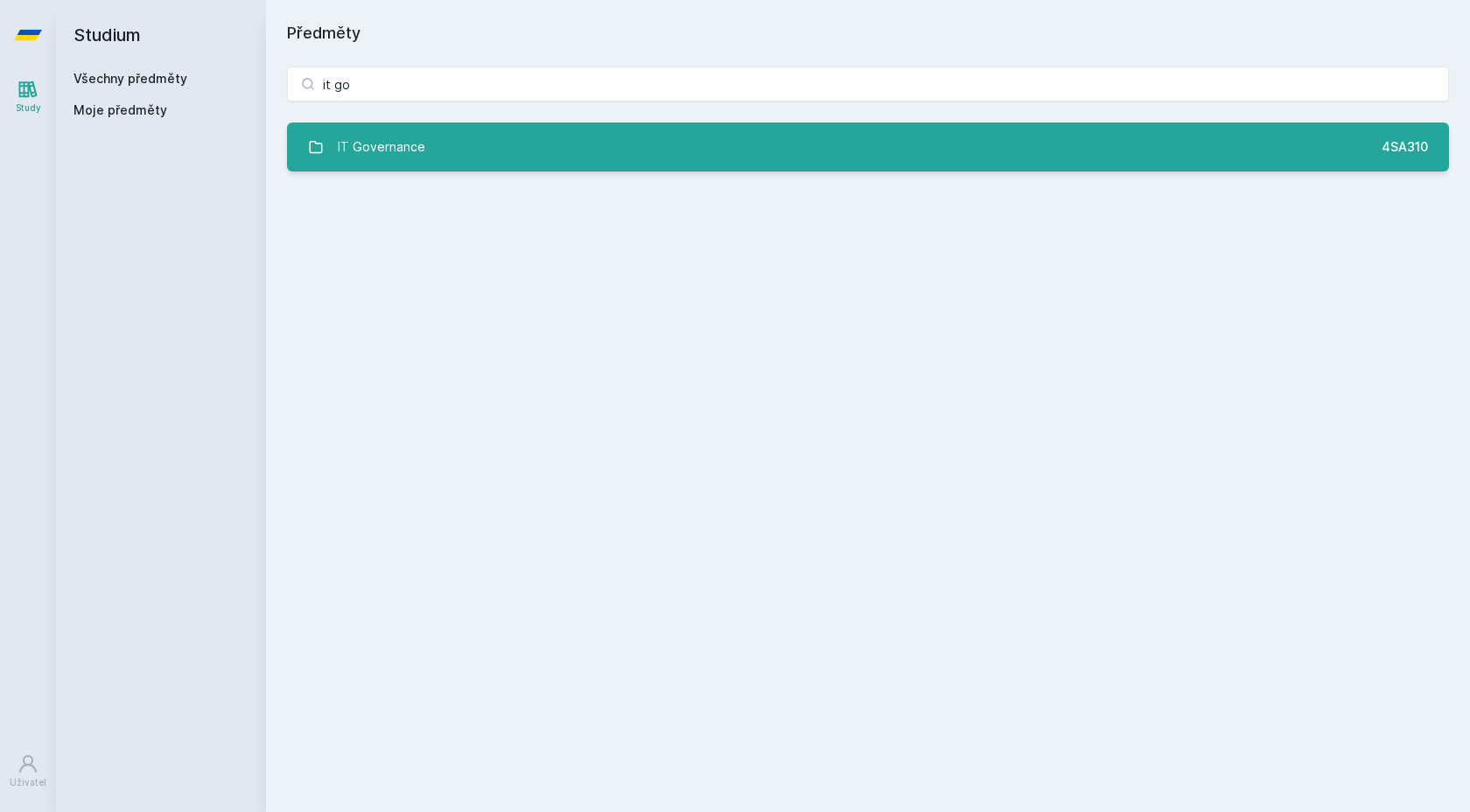
click at [393, 152] on div "IT Governance" at bounding box center [381, 147] width 87 height 35
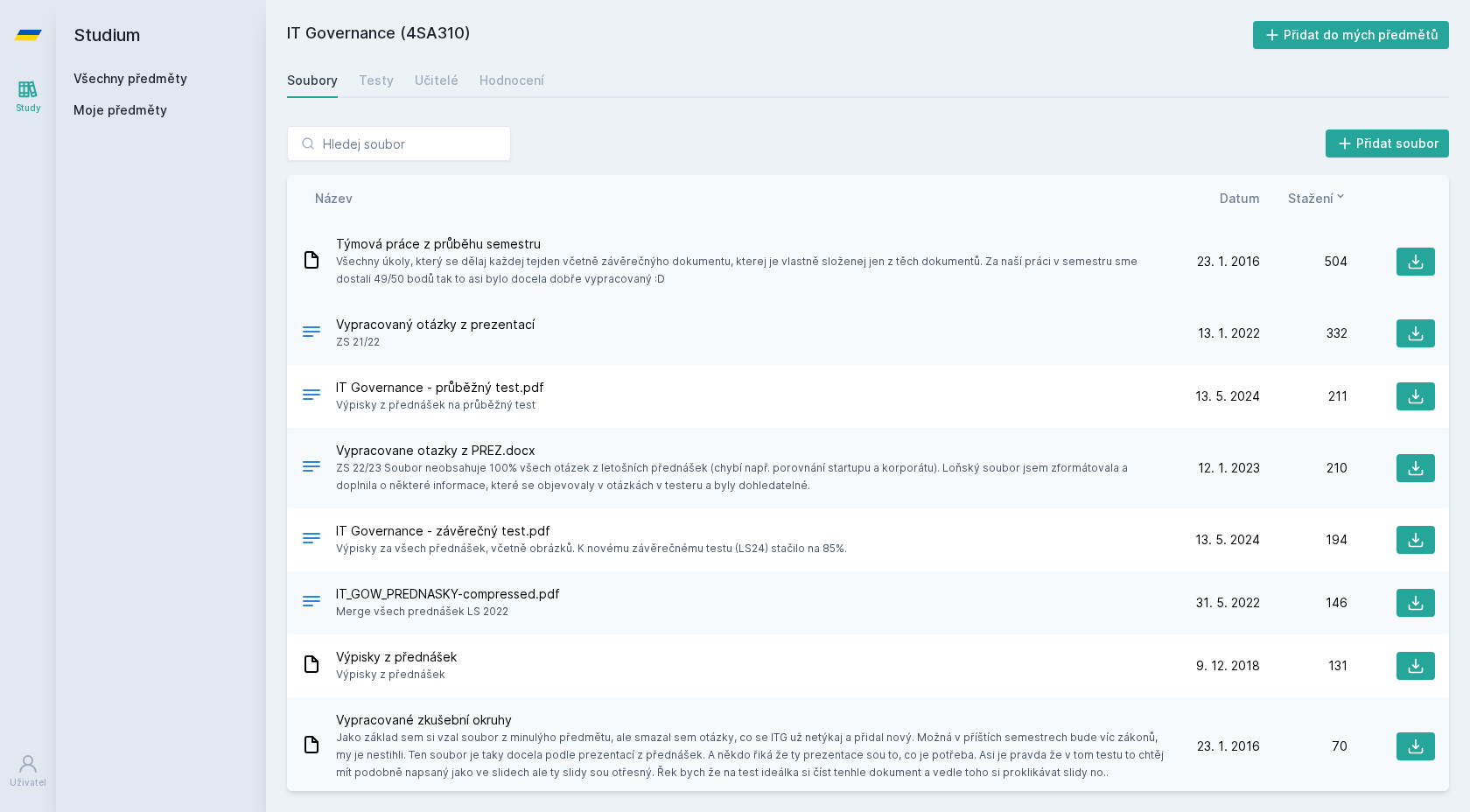
scroll to position [5, 0]
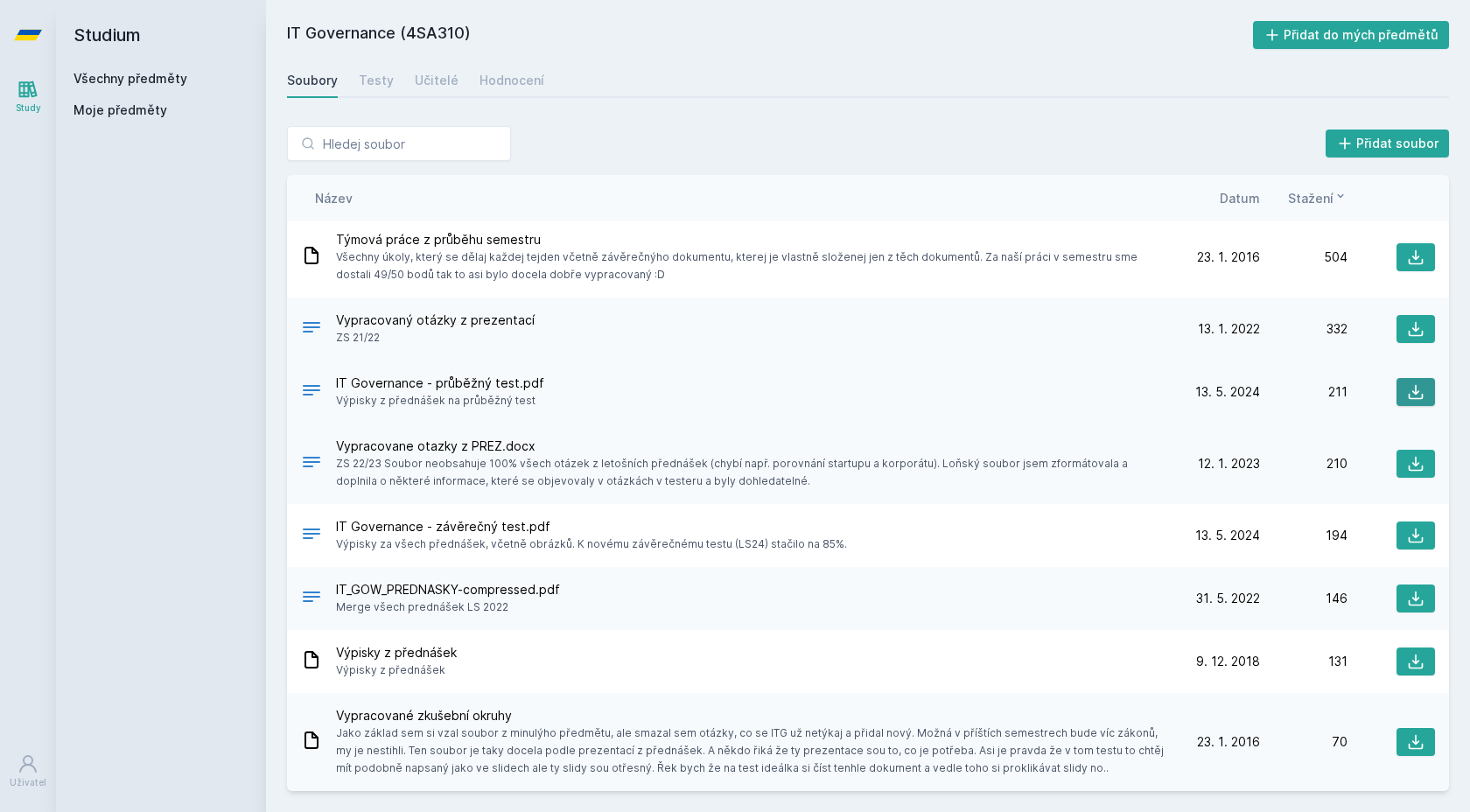
click at [1410, 393] on icon at bounding box center [1415, 391] width 17 height 17
